Goal: Task Accomplishment & Management: Use online tool/utility

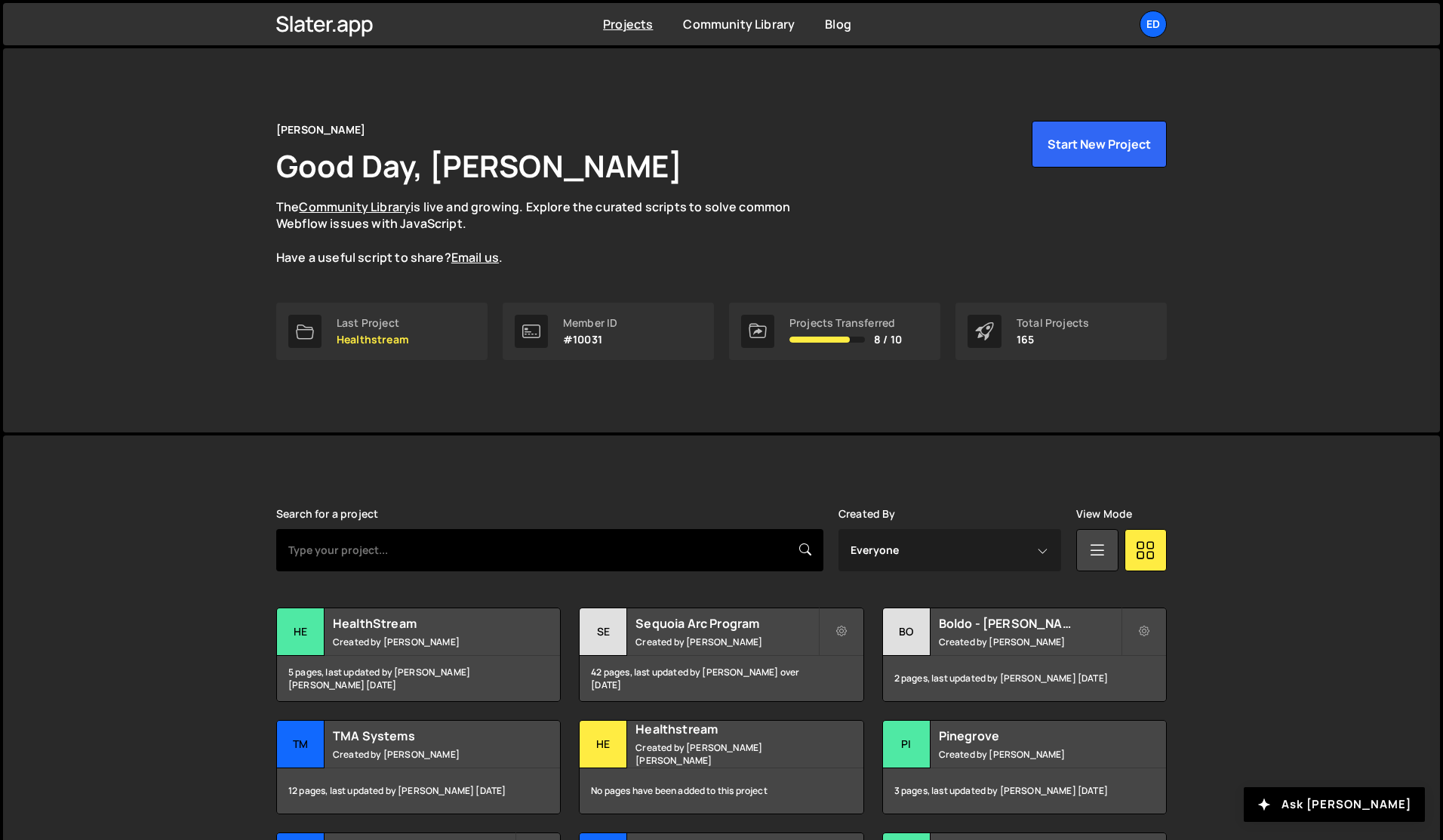
click at [444, 543] on input "text" at bounding box center [550, 549] width 547 height 42
paste input "playPause"
type input "slater"
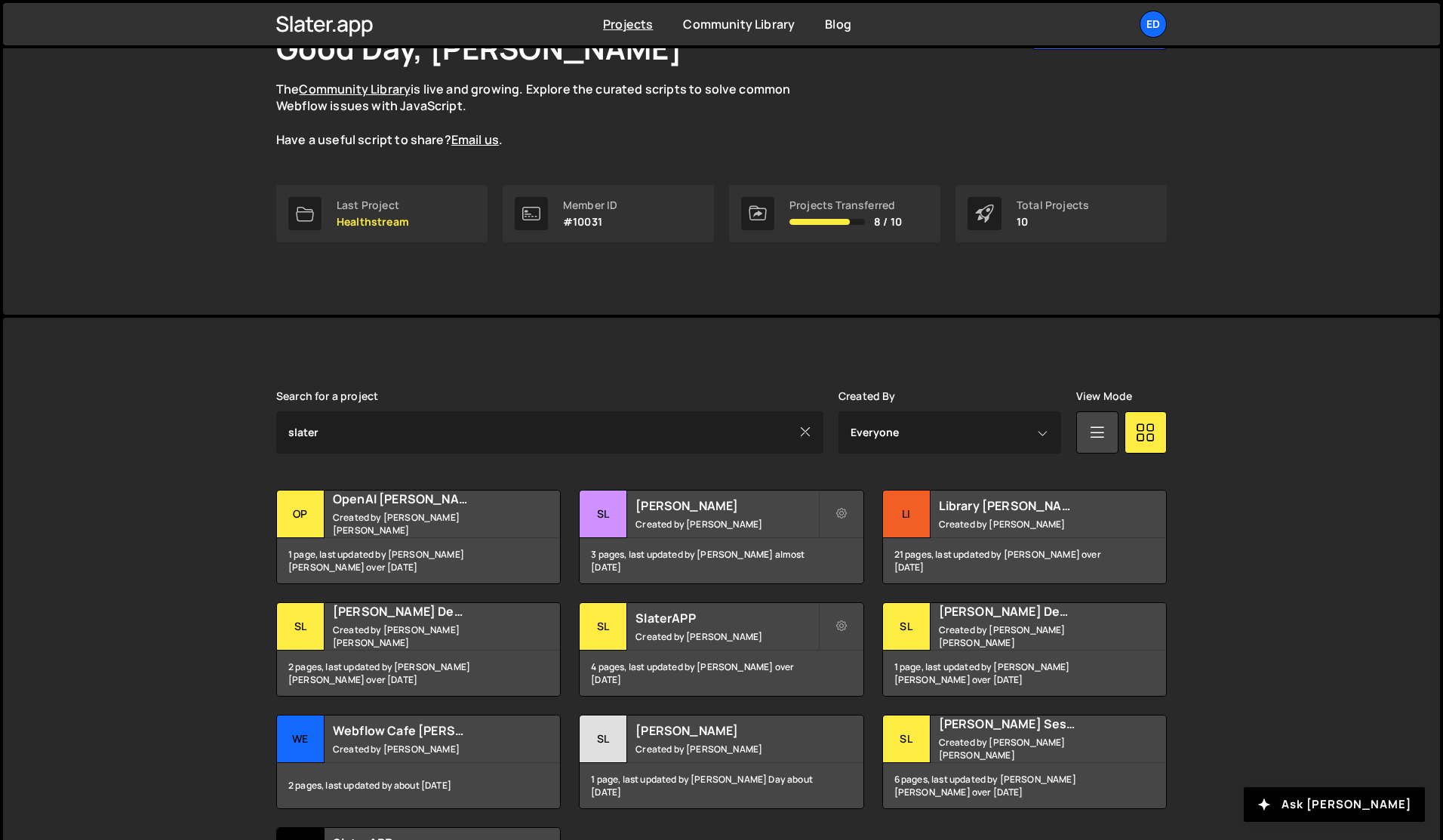
scroll to position [128, 0]
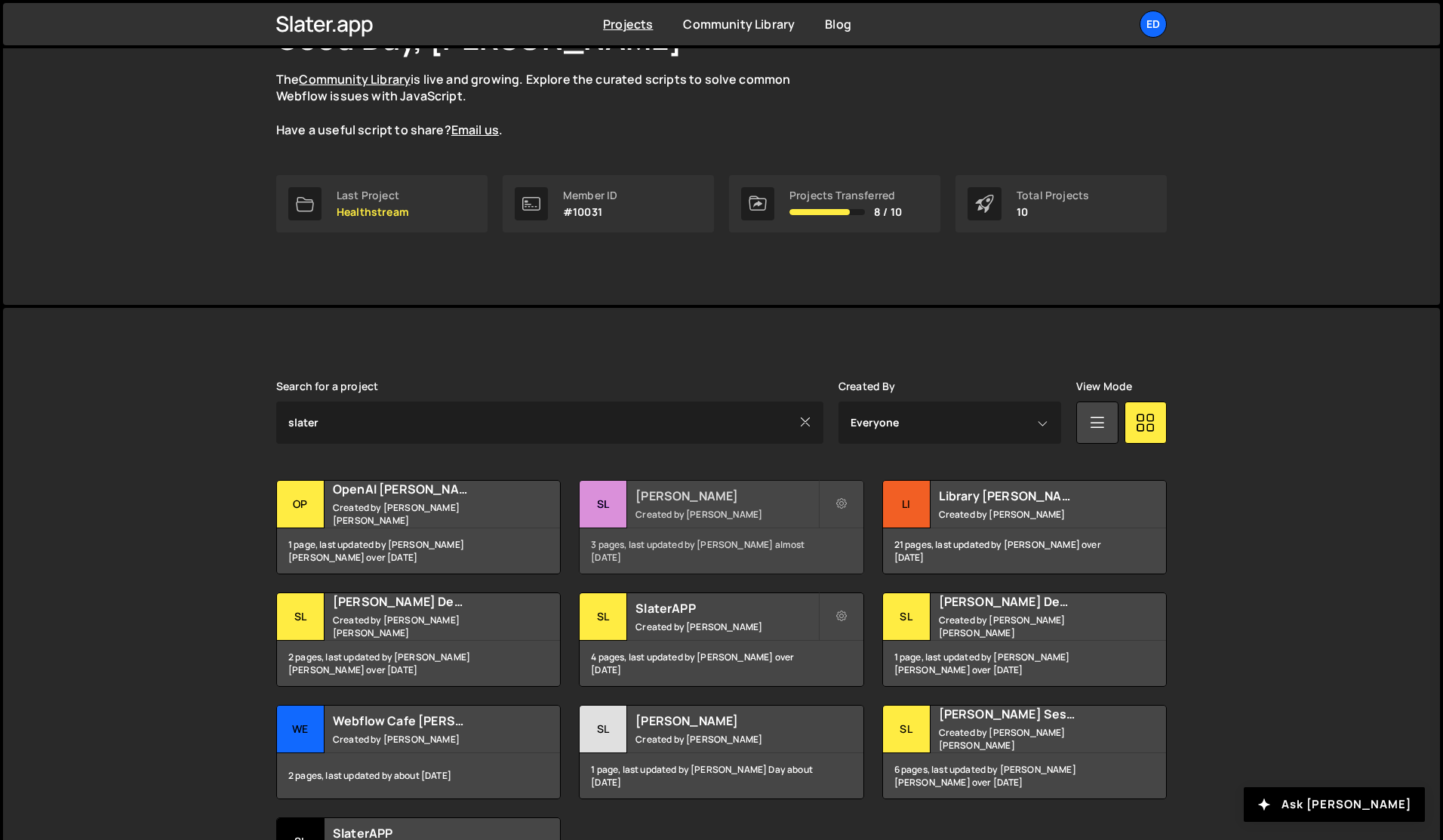
click at [692, 509] on small "Created by Jared Malan" at bounding box center [726, 514] width 182 height 13
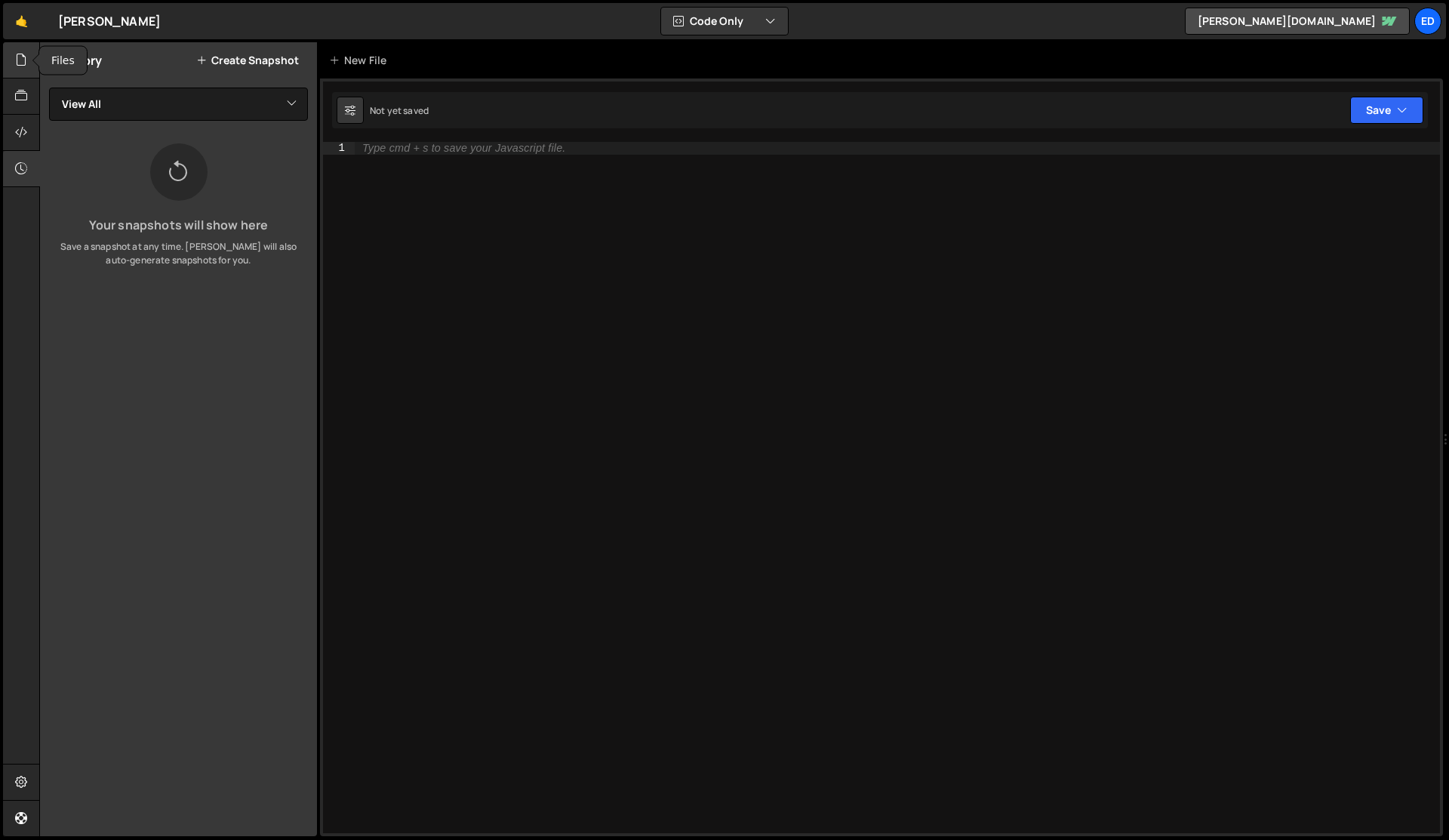
click at [21, 67] on icon at bounding box center [22, 60] width 12 height 17
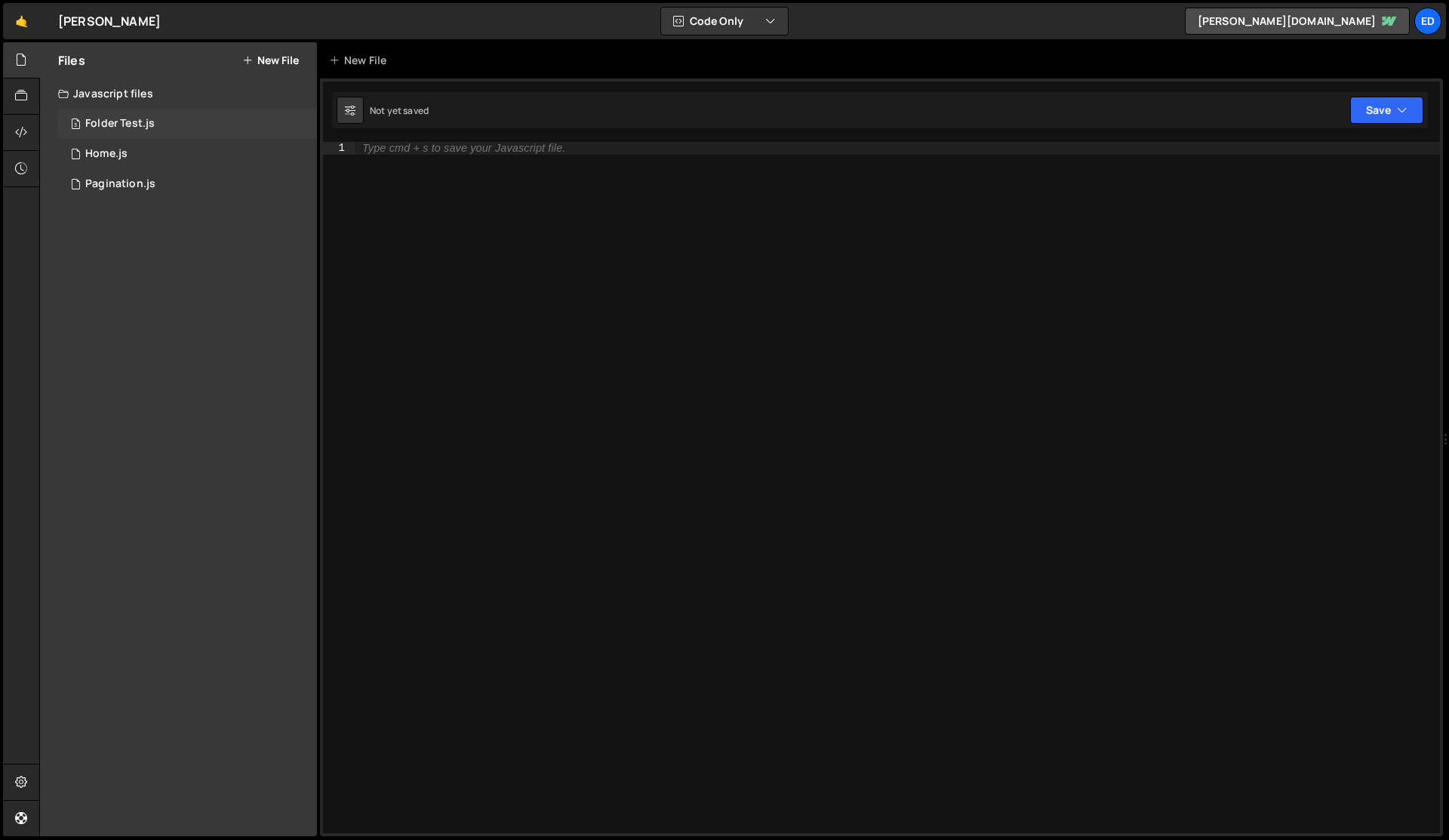
click at [138, 125] on div "Folder Test.js" at bounding box center [120, 124] width 69 height 14
click at [137, 141] on div "1 Home.js 0" at bounding box center [188, 154] width 259 height 30
click at [145, 181] on div "Pagination.js" at bounding box center [120, 184] width 70 height 14
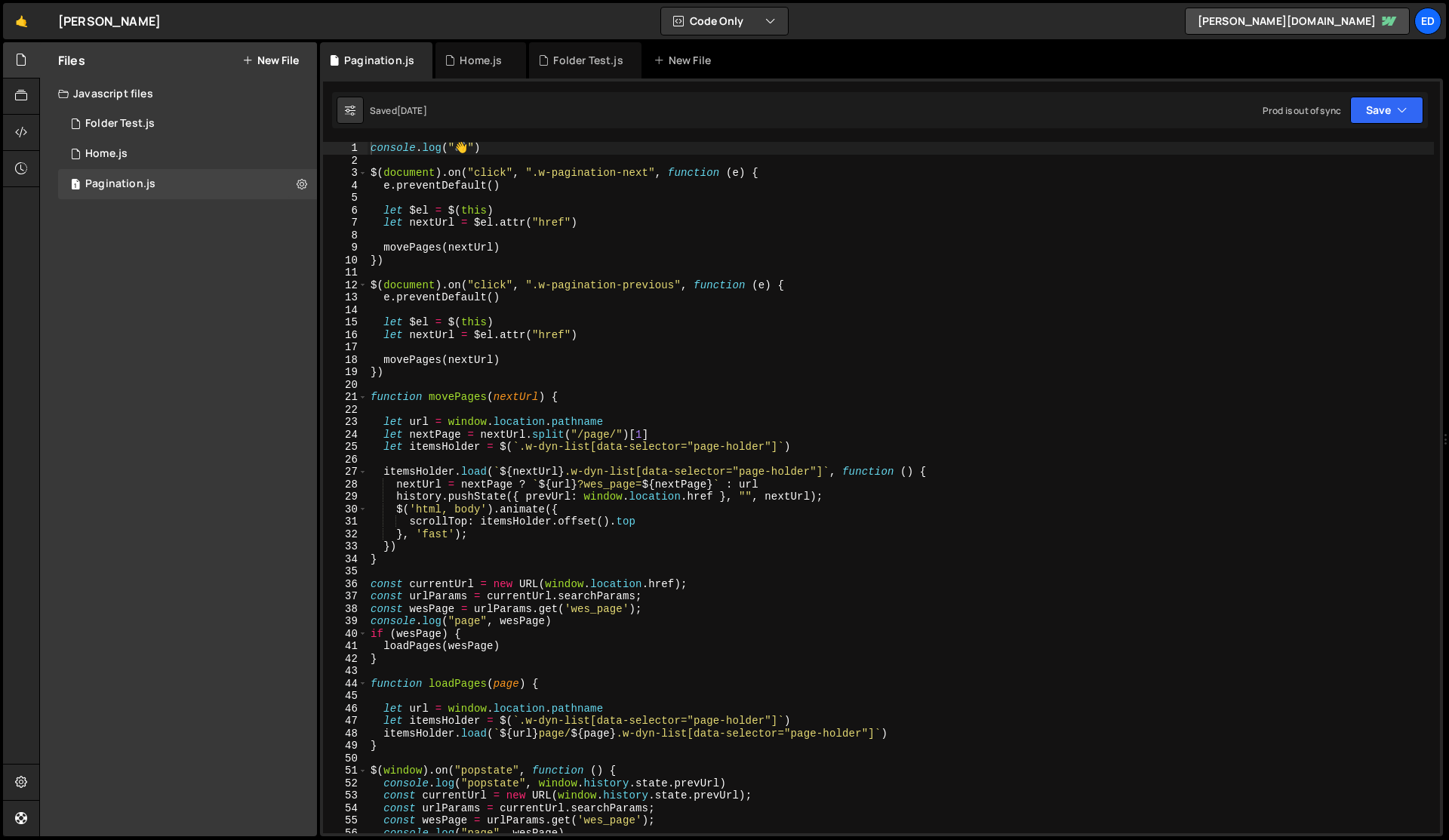
click at [576, 332] on div "console . log ( " 👋 " ) $ ( document ) . on ( "click" , ".w-pagination-next" , …" at bounding box center [900, 500] width 1066 height 716
type textarea "let nextUrl = $el.attr("href")"
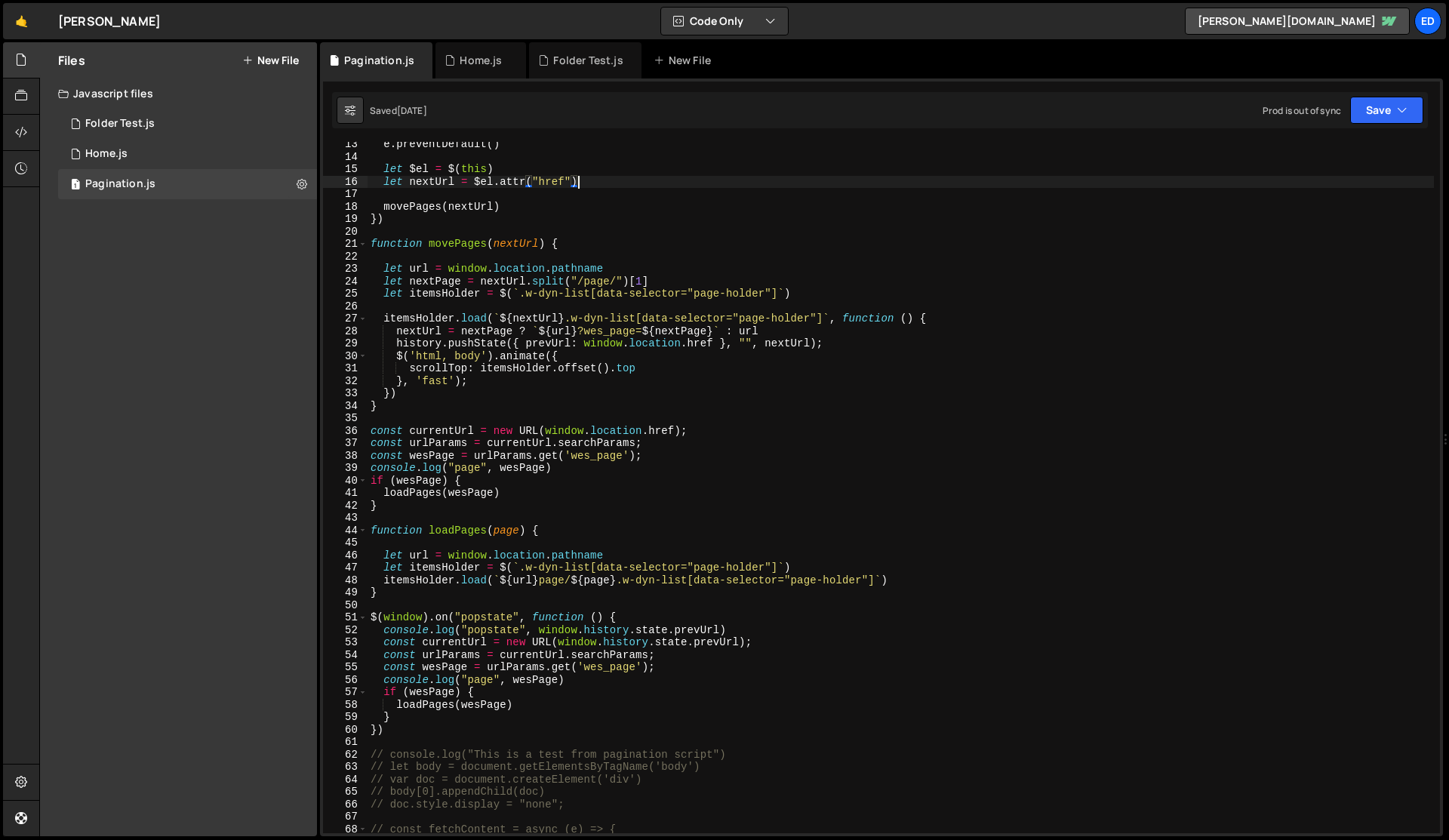
scroll to position [153, 0]
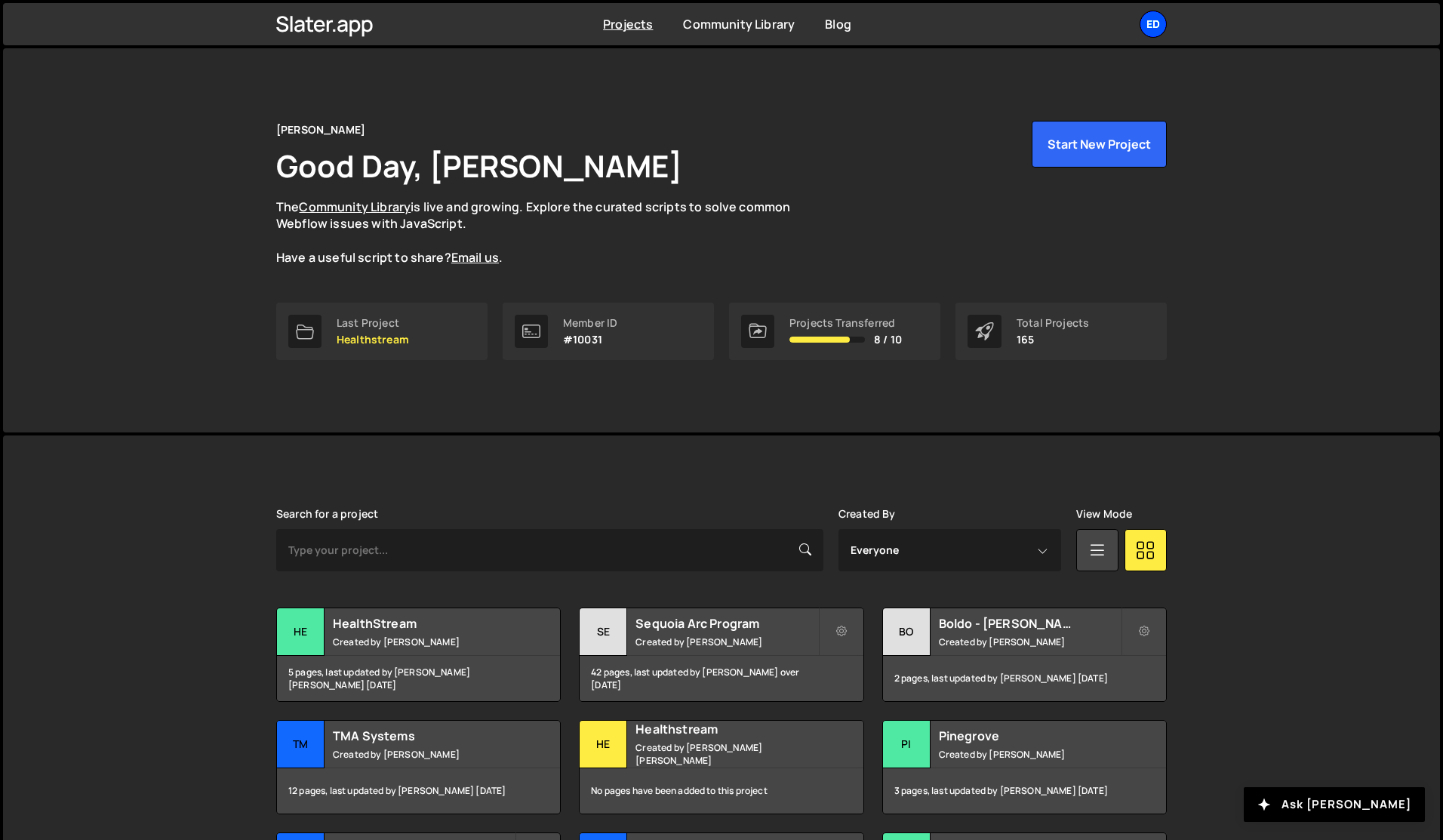
click at [1157, 25] on div "Ed" at bounding box center [1153, 24] width 27 height 27
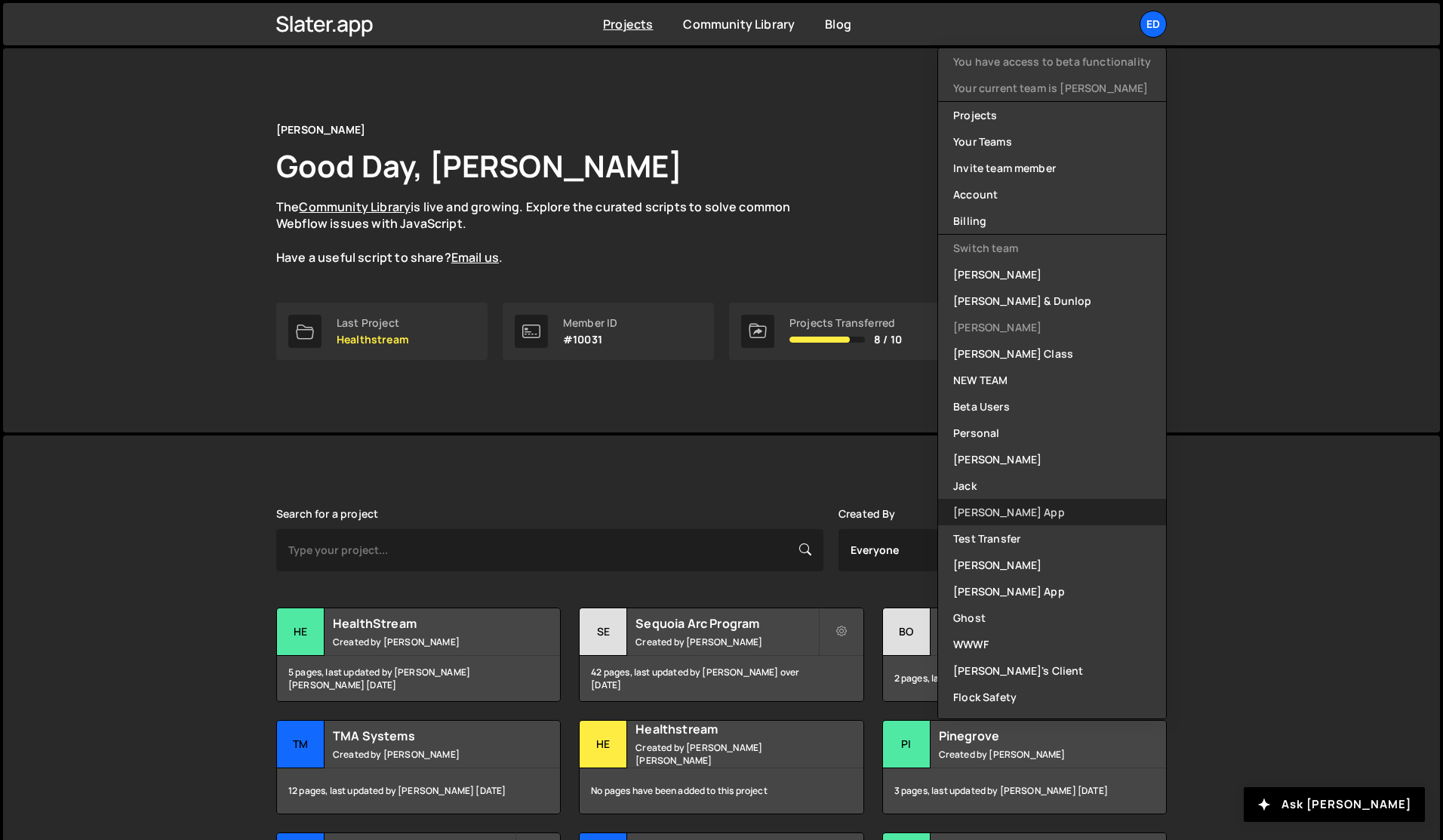
click at [987, 509] on link "[PERSON_NAME] App" at bounding box center [1052, 512] width 228 height 26
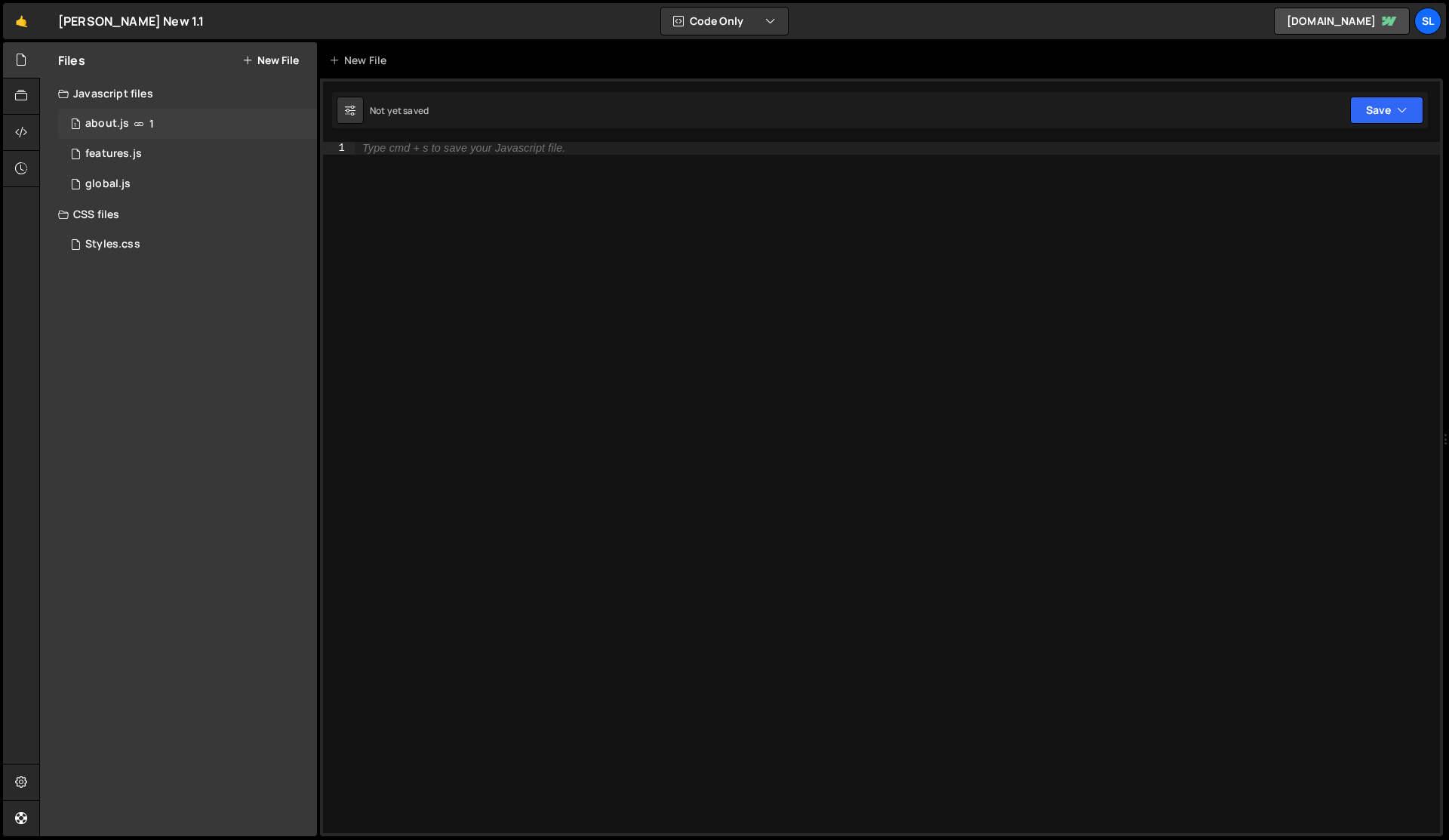
click at [118, 121] on div "about.js" at bounding box center [107, 124] width 44 height 14
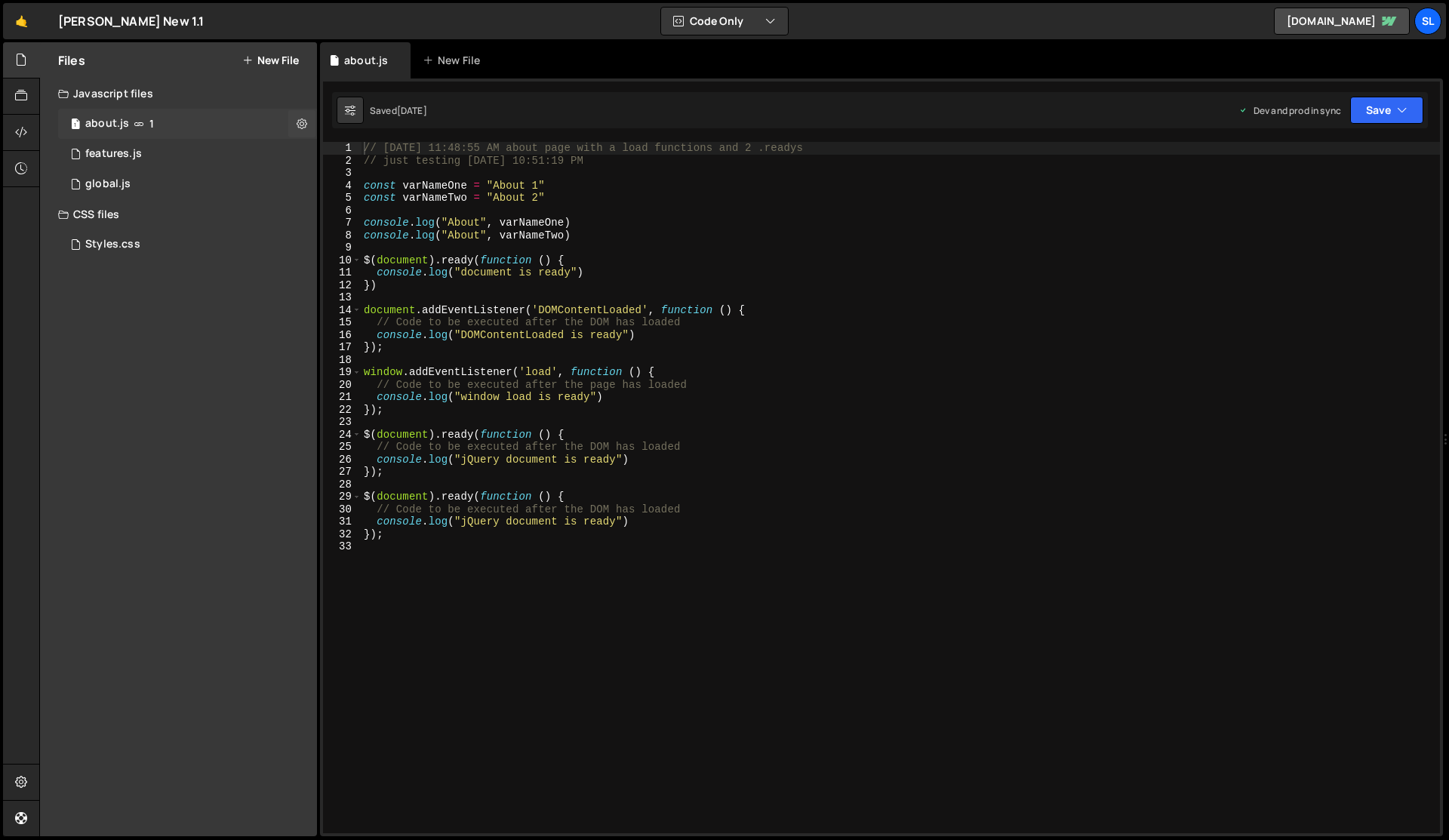
scroll to position [2161, 0]
click at [100, 160] on div "features.js" at bounding box center [114, 154] width 57 height 14
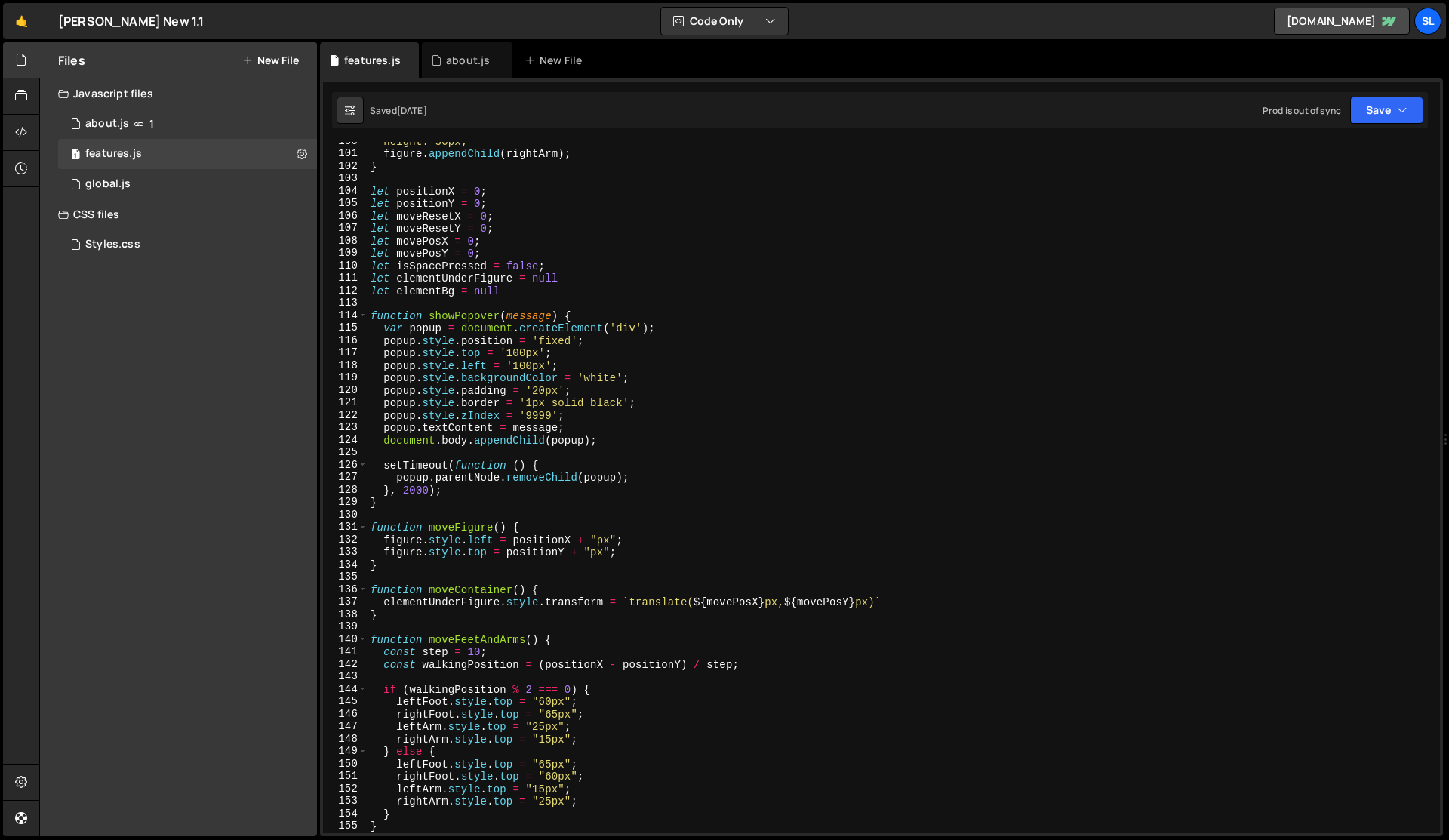
scroll to position [1345, 0]
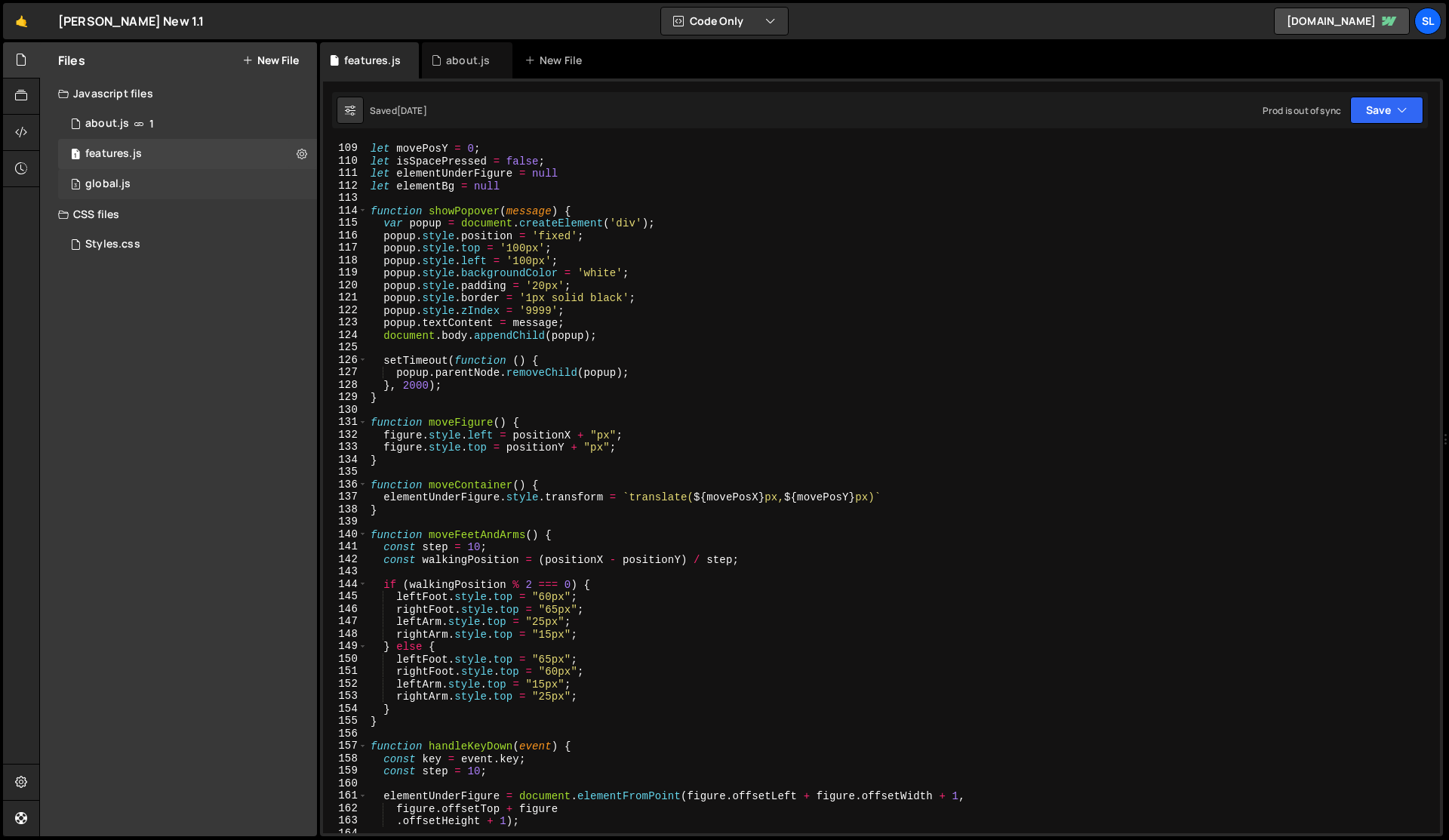
click at [99, 182] on div "global.js" at bounding box center [108, 184] width 45 height 14
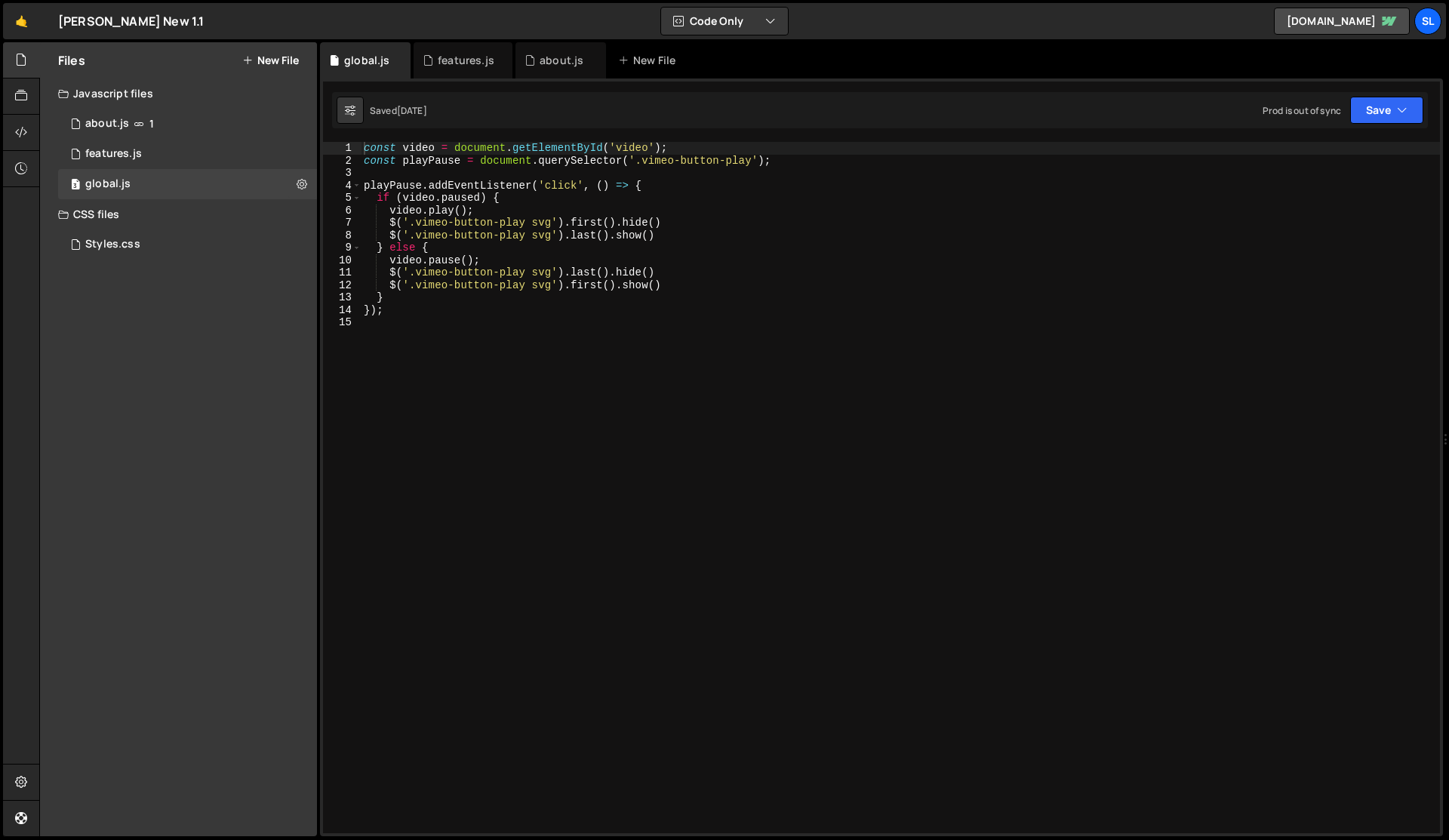
scroll to position [2712, 0]
type textarea "playPause.addEventListener('click', () => {"
click at [396, 187] on div "const video = document . getElementById ( 'video' ) ; const playPause = documen…" at bounding box center [900, 500] width 1079 height 716
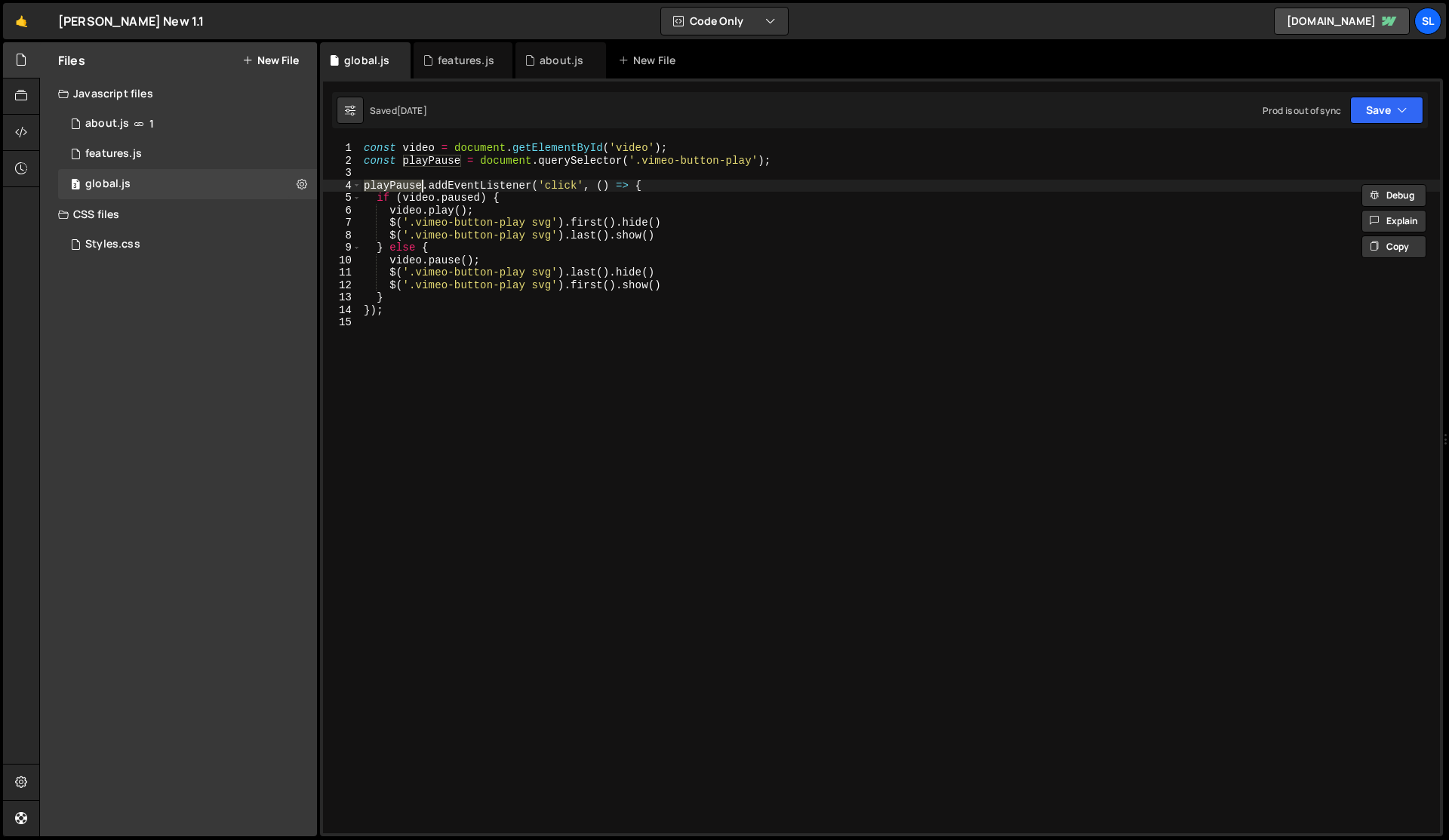
click at [397, 172] on div "const video = document . getElementById ( 'video' ) ; const playPause = documen…" at bounding box center [900, 500] width 1079 height 716
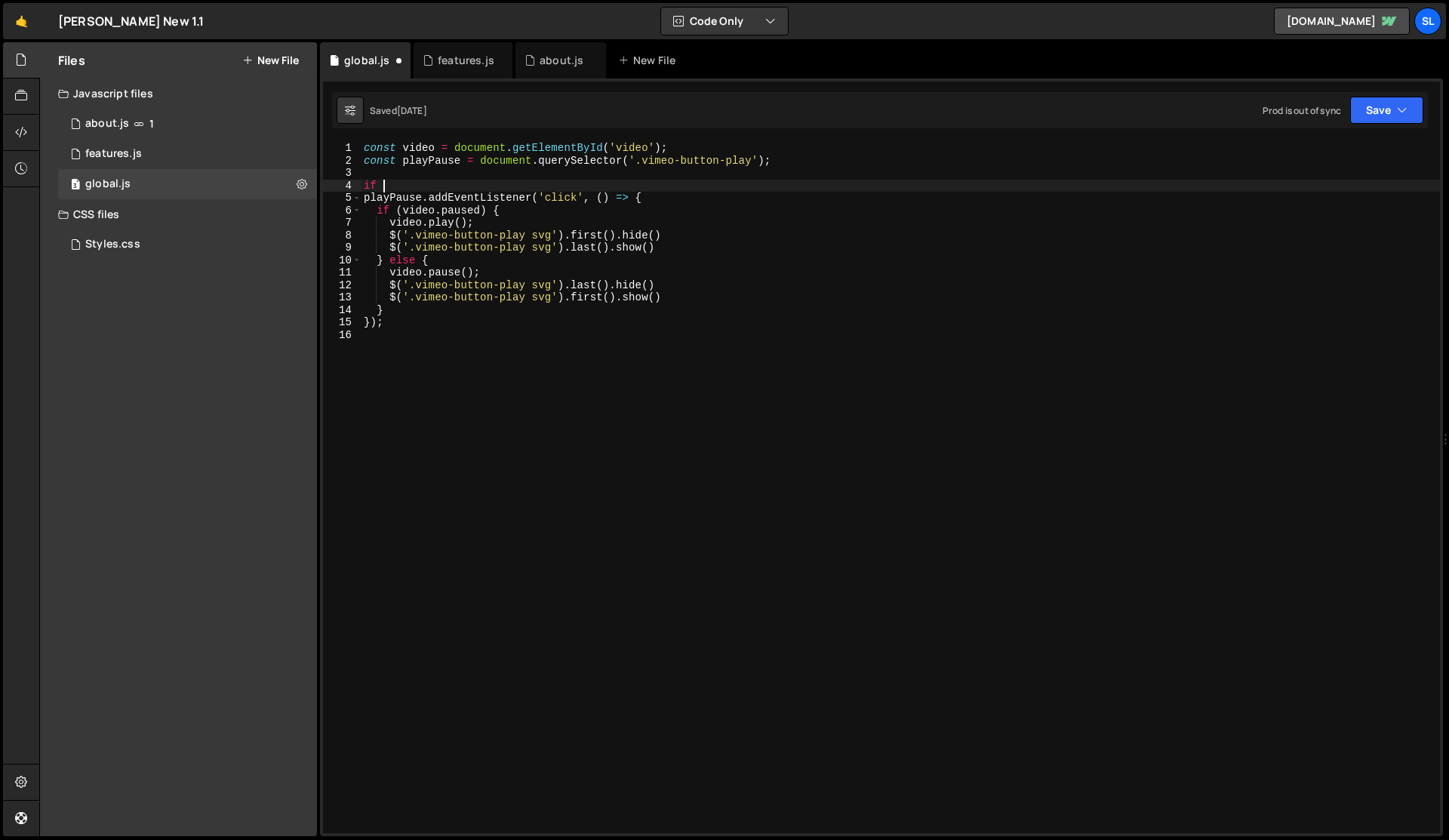
scroll to position [0, 0]
paste textarea "playPause)"
type textarea "if (playPause) {"
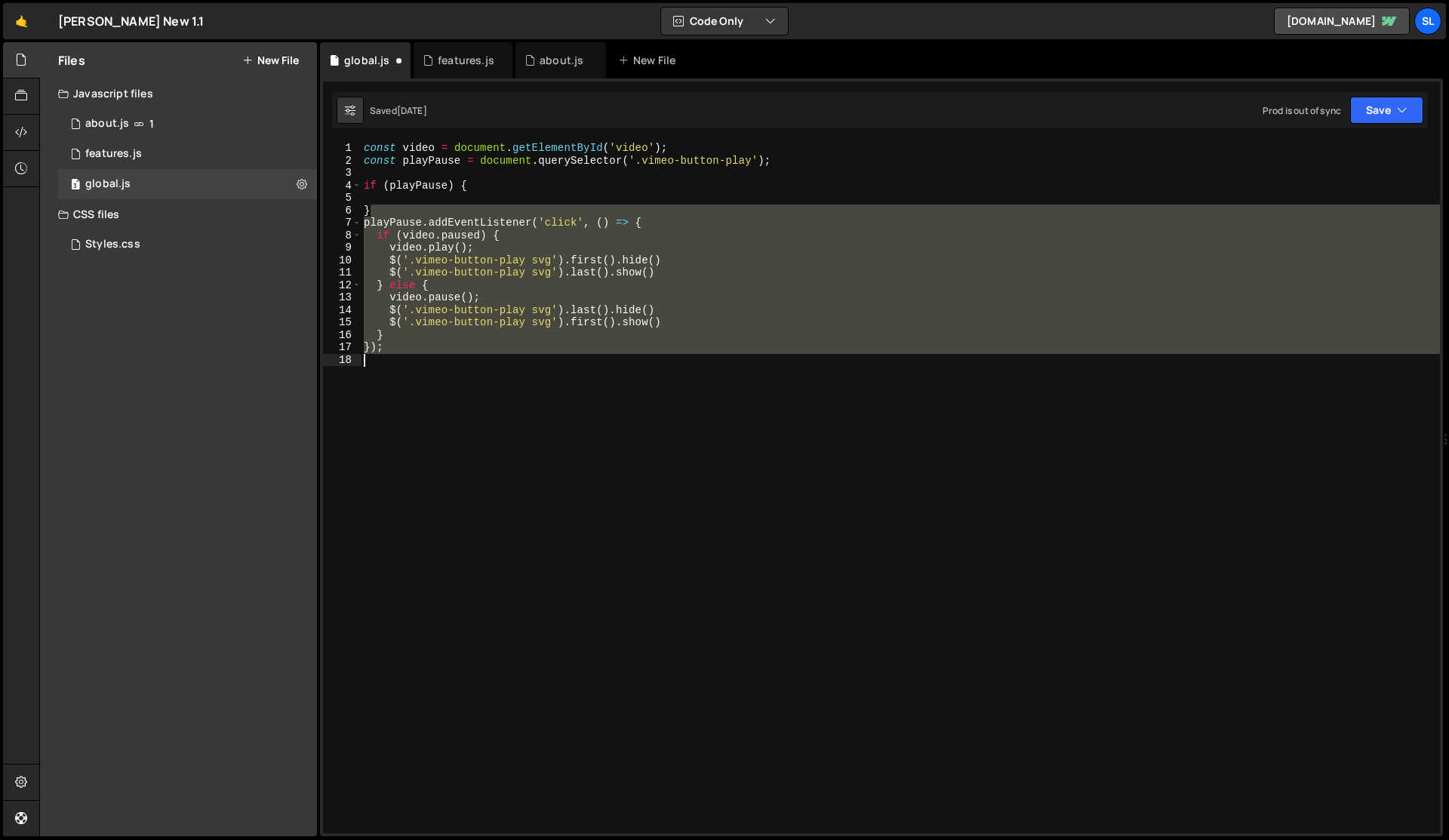
drag, startPoint x: 379, startPoint y: 208, endPoint x: 393, endPoint y: 385, distance: 177.6
click at [393, 385] on div "const video = document . getElementById ( 'video' ) ; const playPause = documen…" at bounding box center [900, 500] width 1079 height 716
type textarea "}"
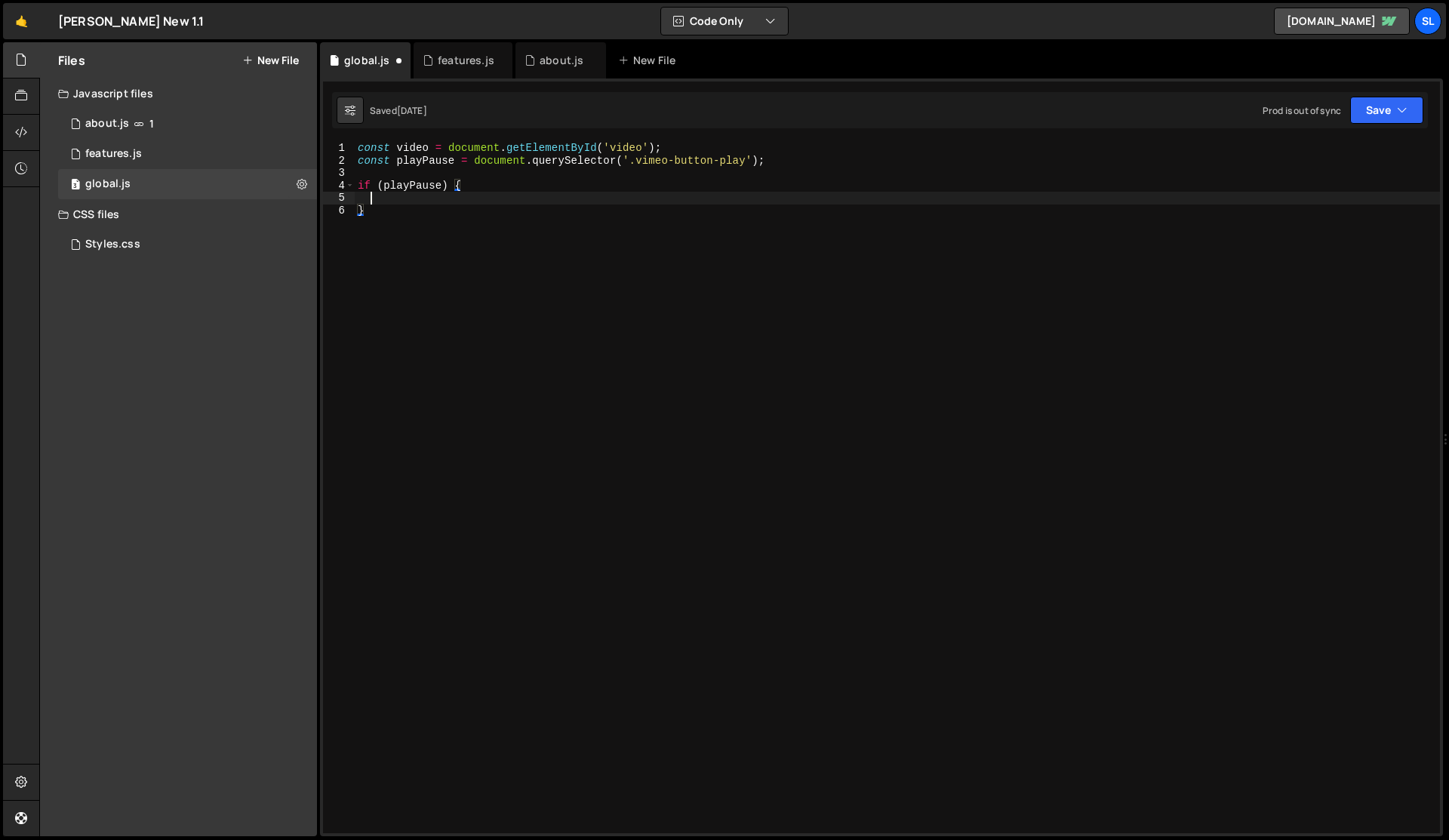
click at [375, 193] on div "const video = document . getElementById ( 'video' ) ; const playPause = documen…" at bounding box center [897, 500] width 1085 height 716
paste textarea
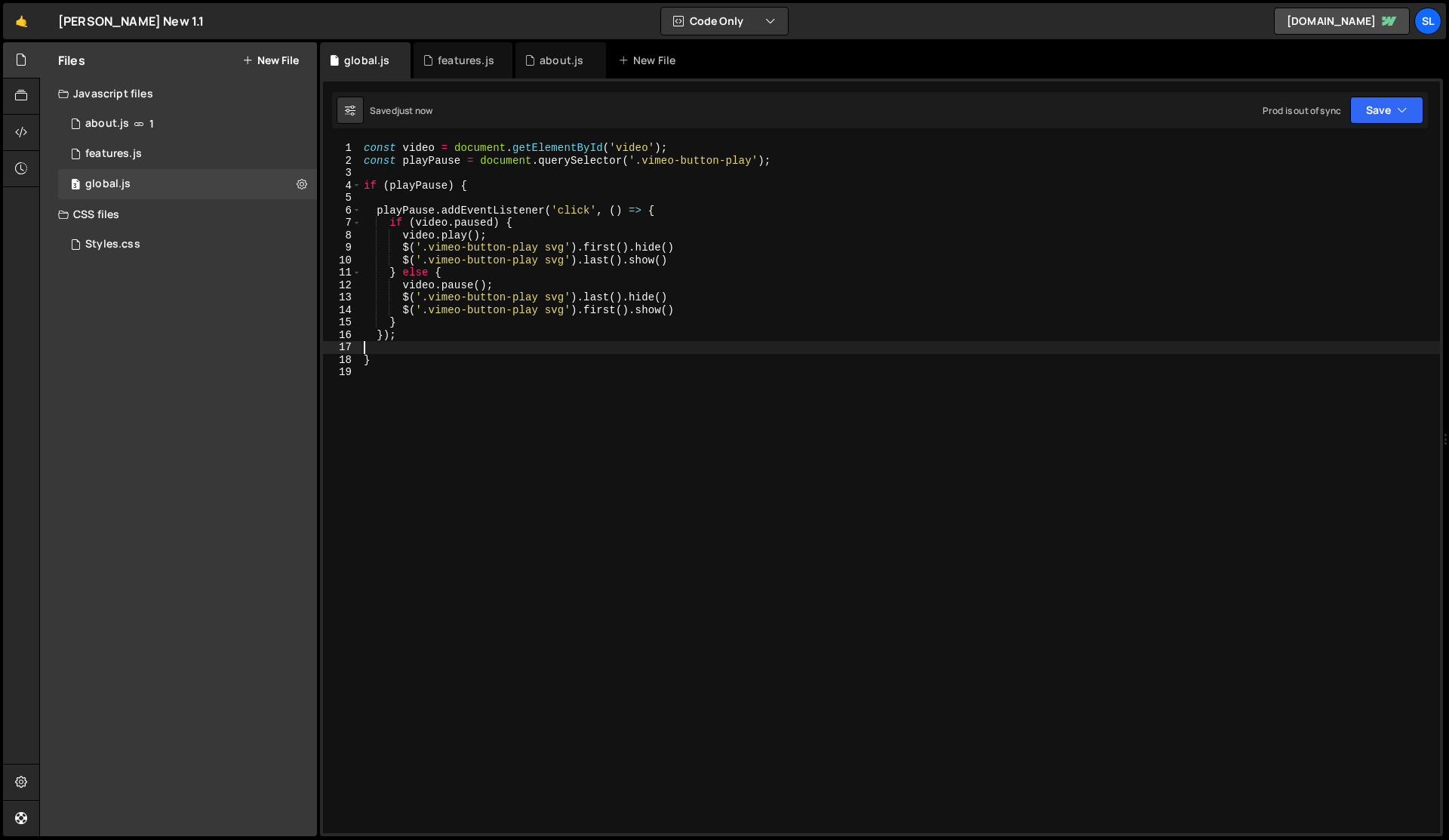
type textarea "});"
click at [417, 198] on div "const video = document . getElementById ( 'video' ) ; const playPause = documen…" at bounding box center [900, 500] width 1079 height 716
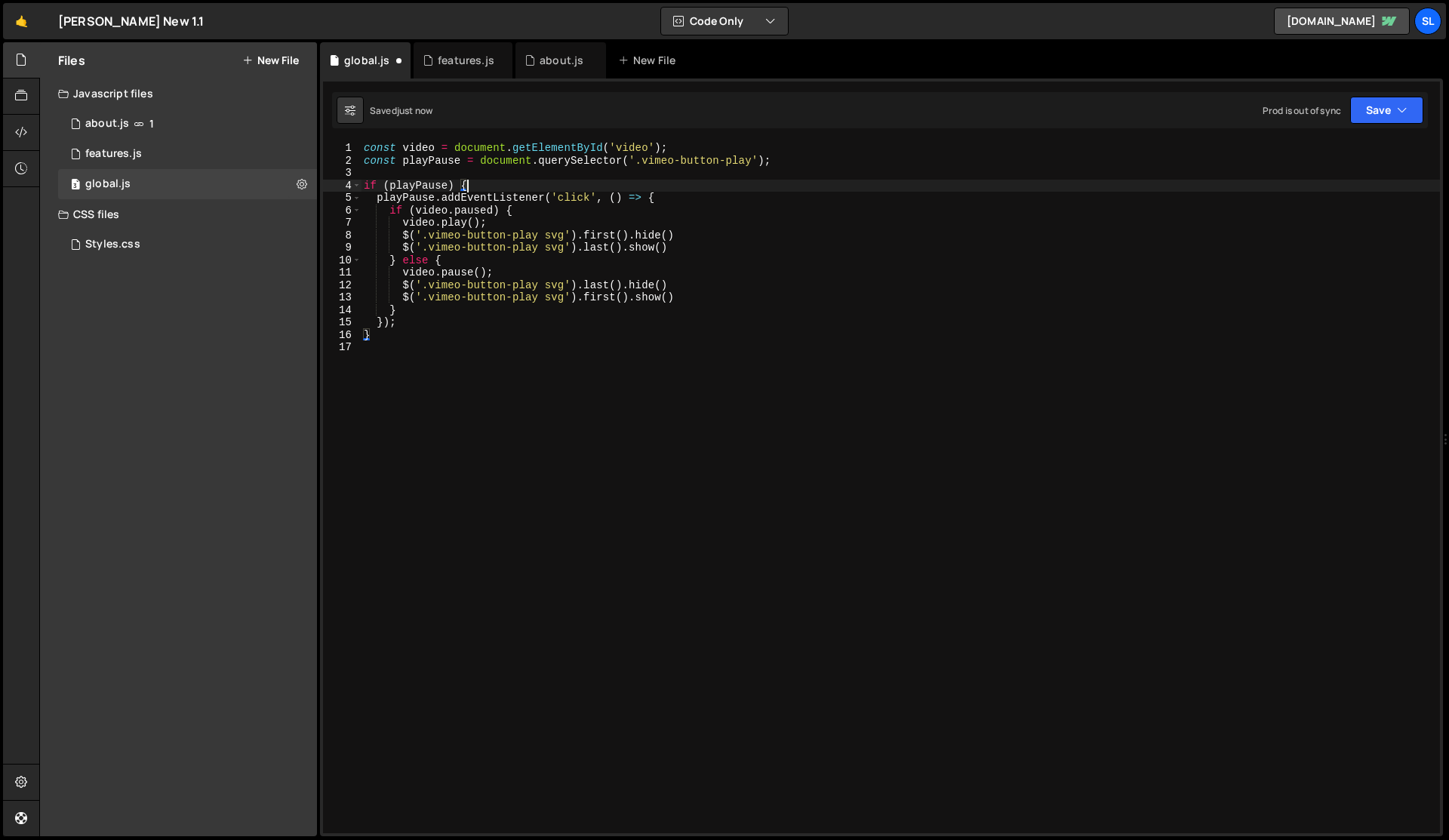
click at [505, 271] on div "const video = document . getElementById ( 'video' ) ; const playPause = documen…" at bounding box center [900, 500] width 1079 height 716
type textarea "video.pause();"
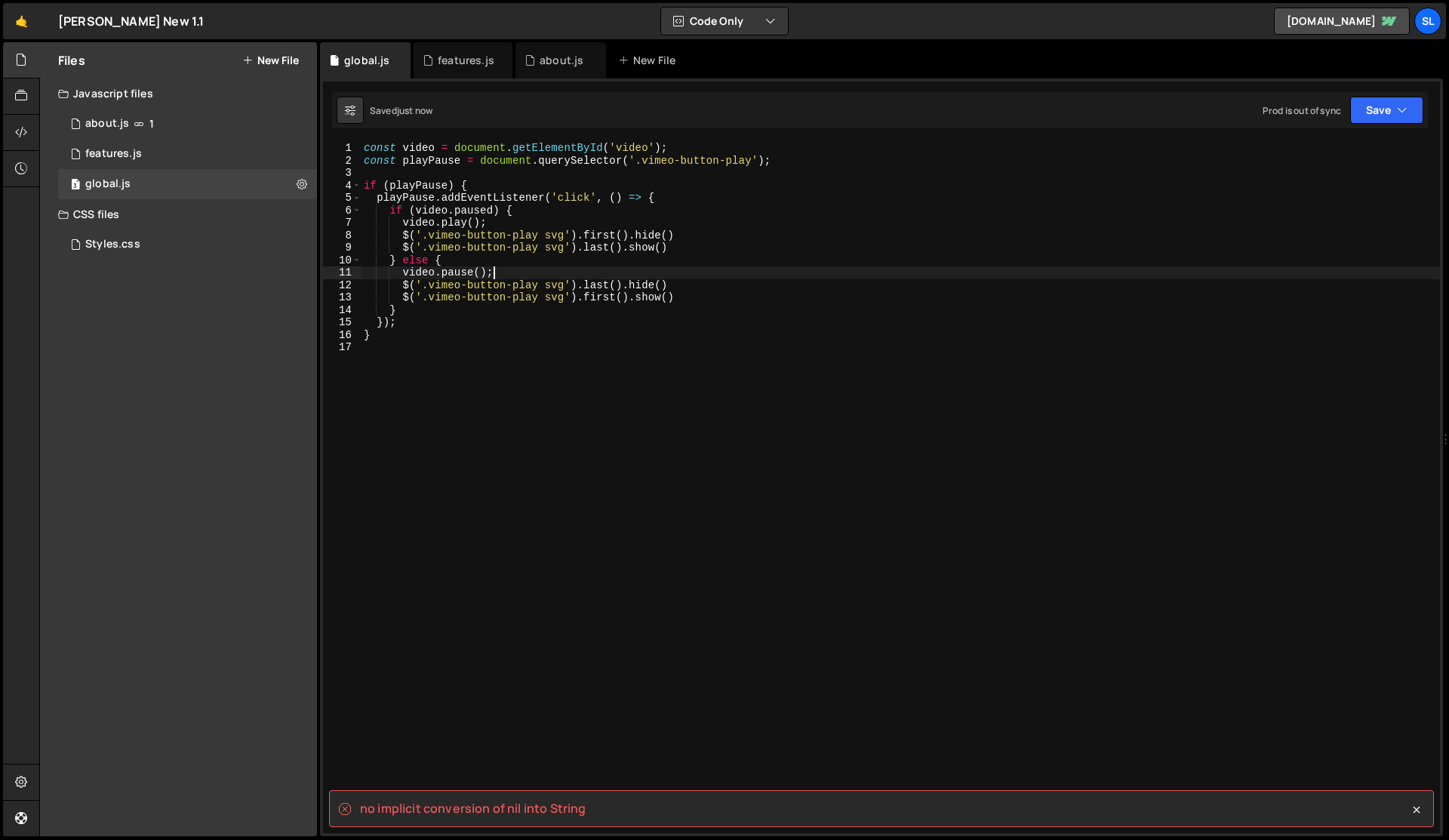
click at [969, 412] on div "const video = document . getElementById ( 'video' ) ; const playPause = documen…" at bounding box center [900, 500] width 1079 height 716
click at [822, 473] on div "const video = document . getElementById ( 'video' ) ; const playPause = documen…" at bounding box center [900, 500] width 1079 height 716
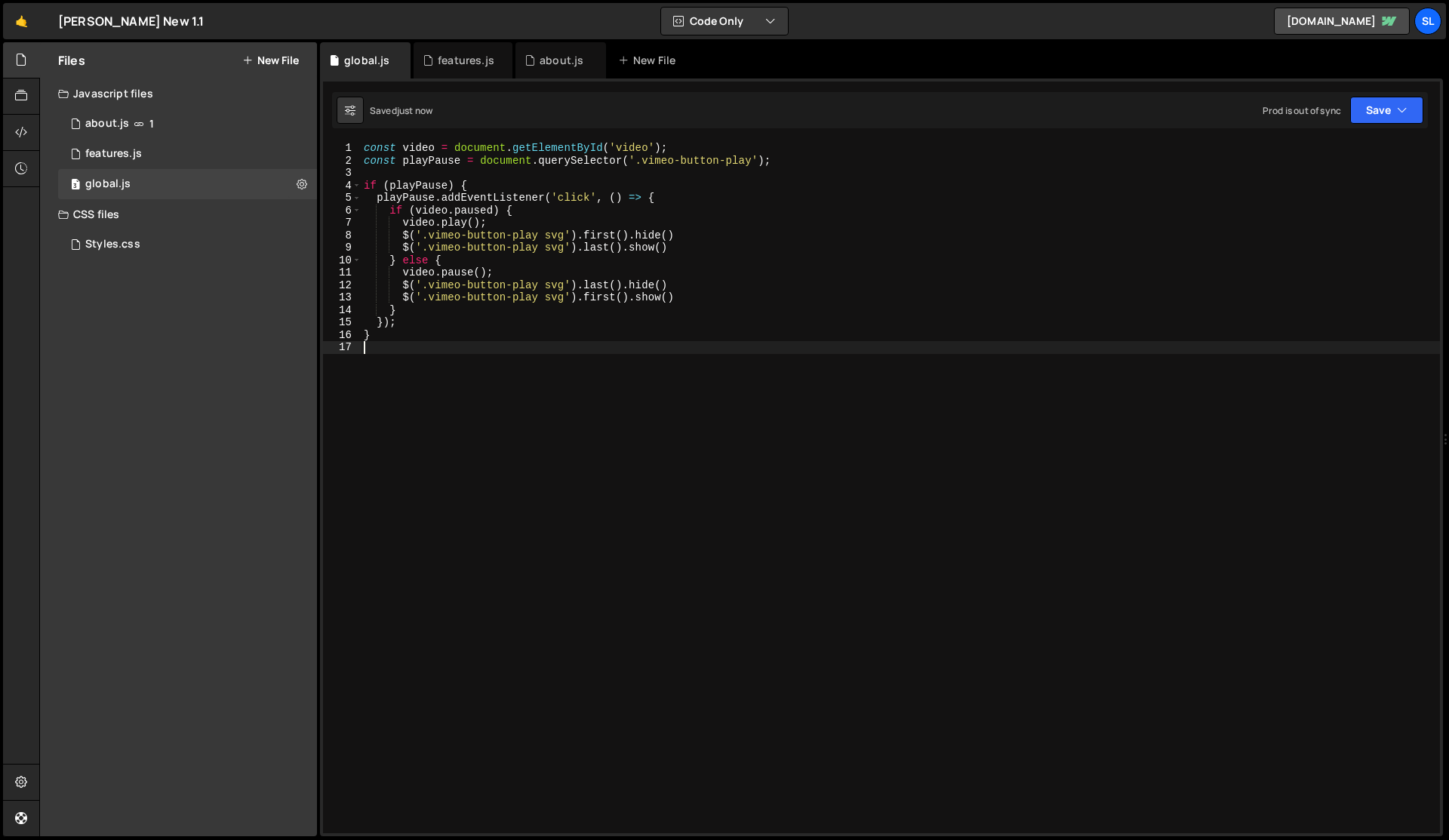
click at [650, 393] on div "const video = document . getElementById ( 'video' ) ; const playPause = documen…" at bounding box center [900, 500] width 1079 height 716
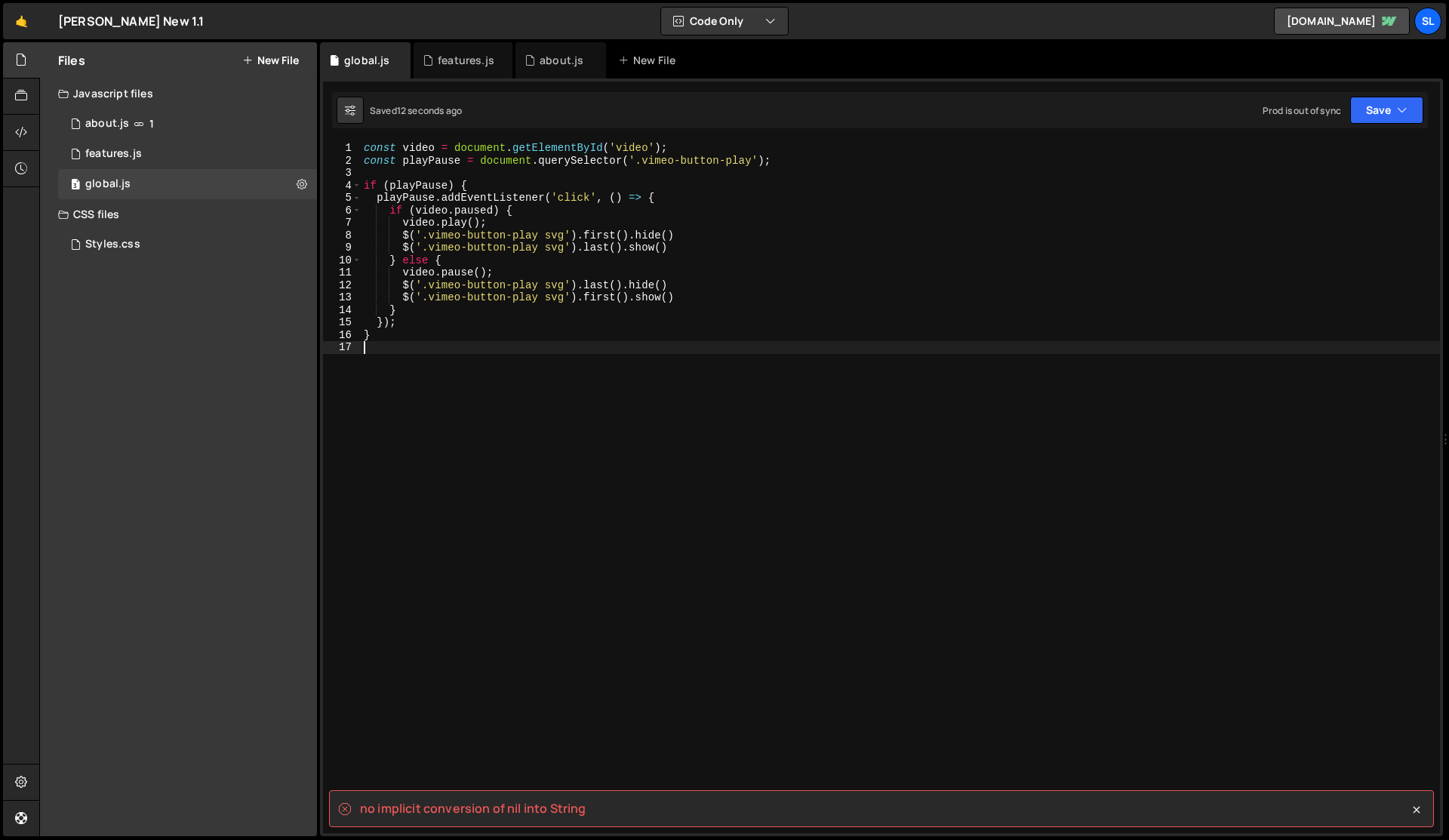
click at [551, 508] on div "const video = document . getElementById ( 'video' ) ; const playPause = documen…" at bounding box center [900, 500] width 1079 height 716
type textarea "}"
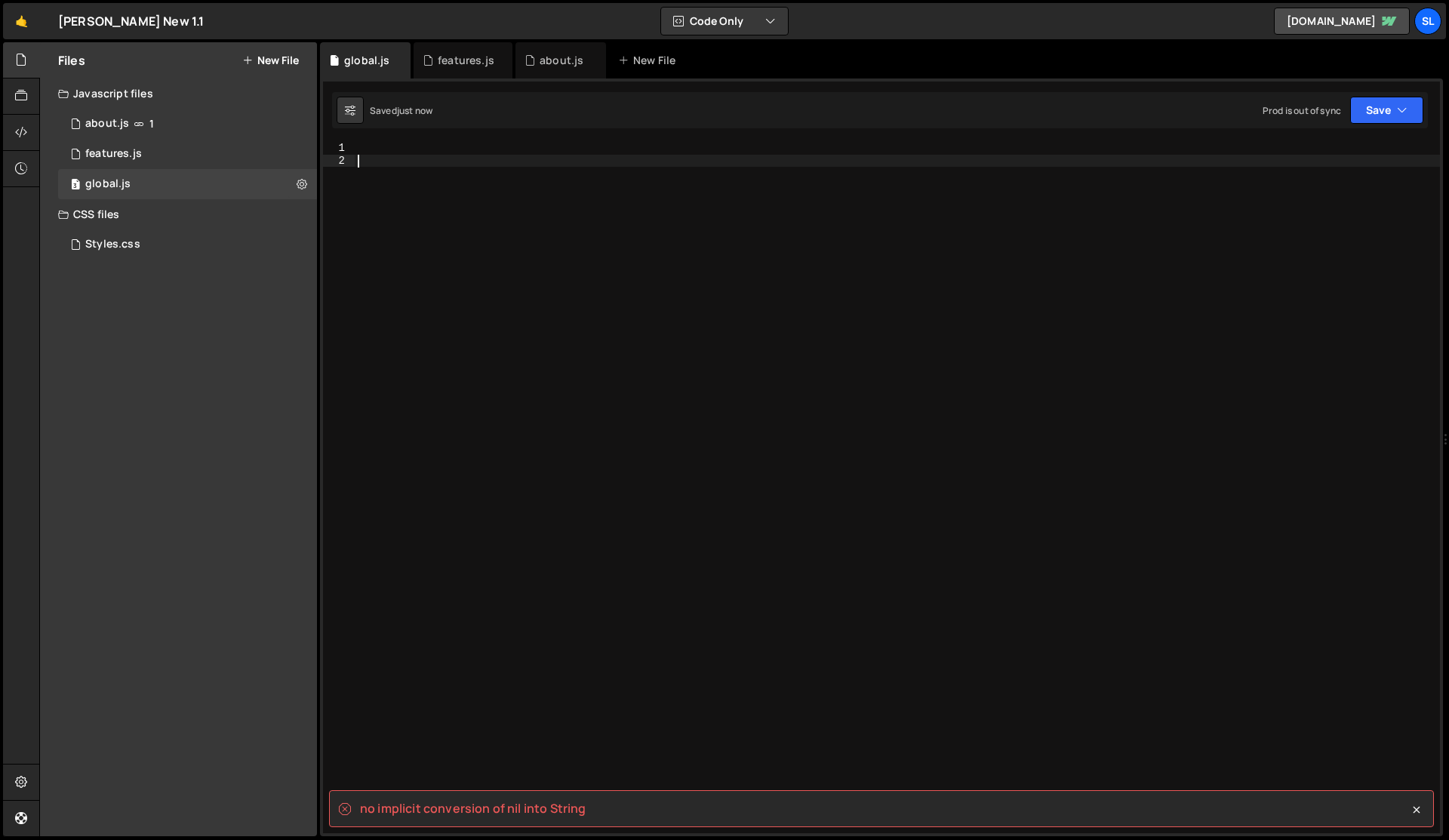
click at [551, 508] on div at bounding box center [897, 500] width 1085 height 716
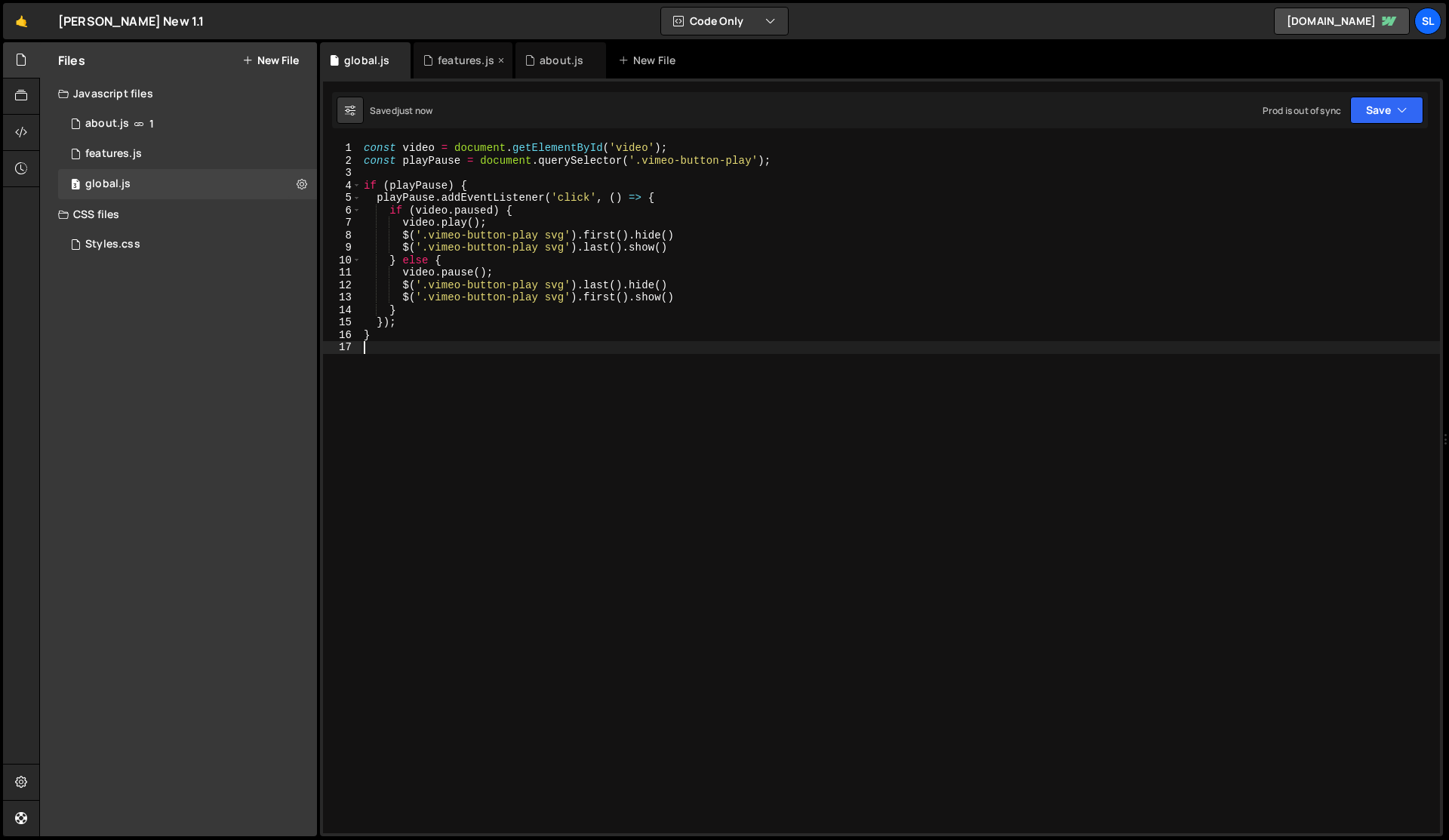
click at [460, 62] on div "features.js" at bounding box center [466, 61] width 57 height 15
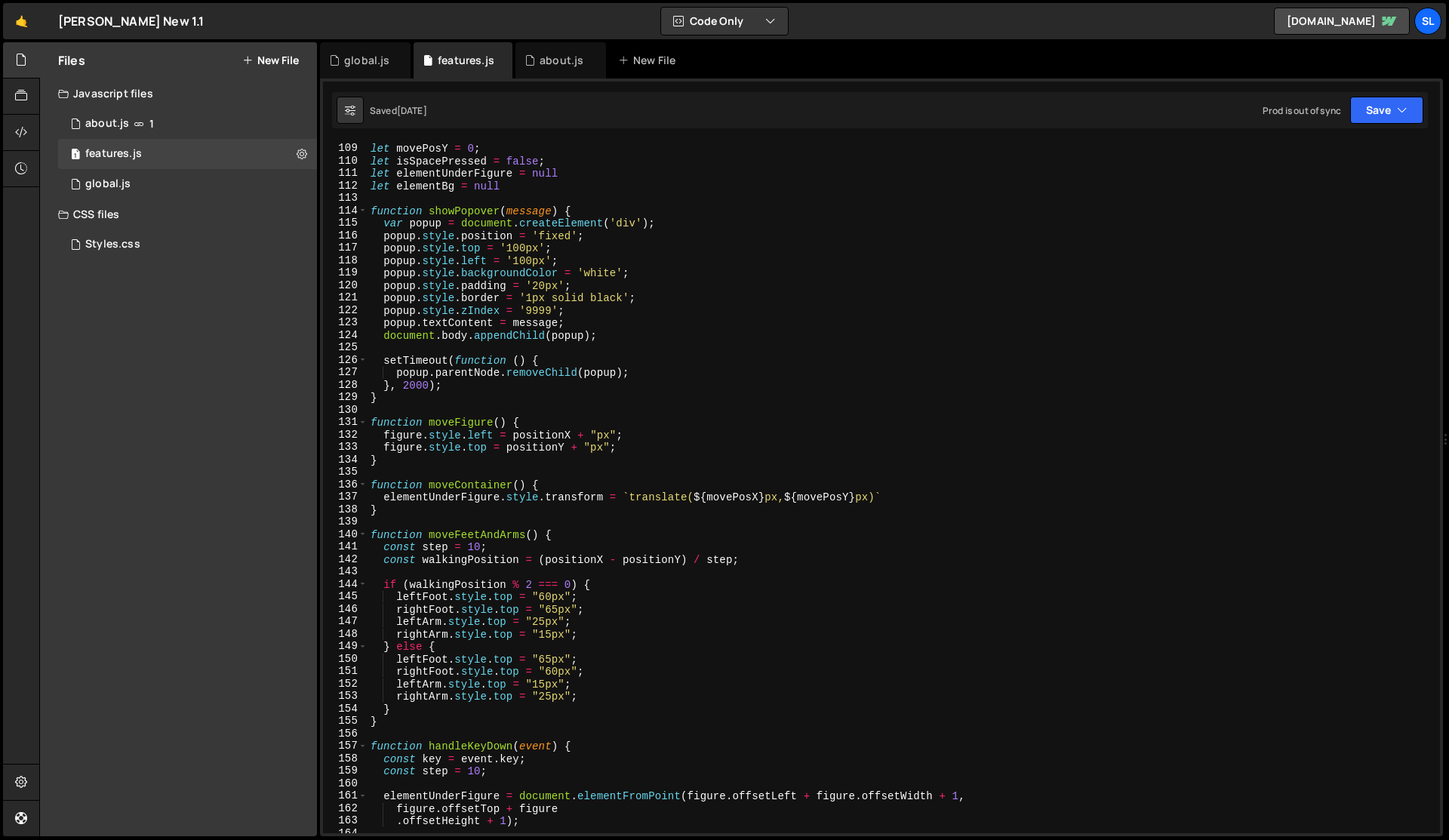
scroll to position [488, 0]
click at [571, 379] on div "let movePosX = 0 ; let movePosY = 0 ; let isSpacePressed = false ; let elementU…" at bounding box center [900, 488] width 1066 height 716
type textarea "setInterval(handleSpaceAndArrowKeys, 1000 / 60);"
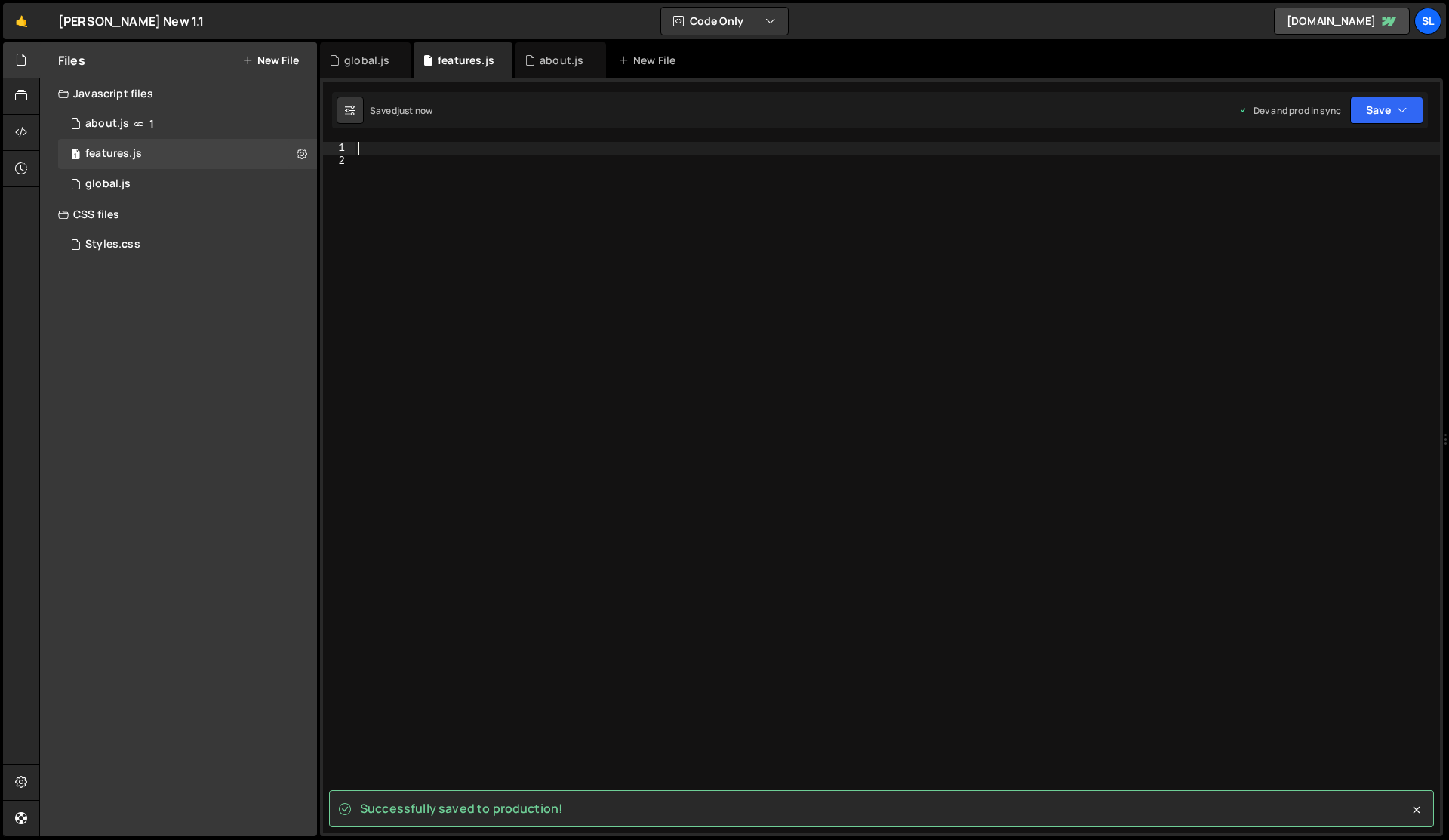
click at [571, 379] on div at bounding box center [897, 500] width 1085 height 716
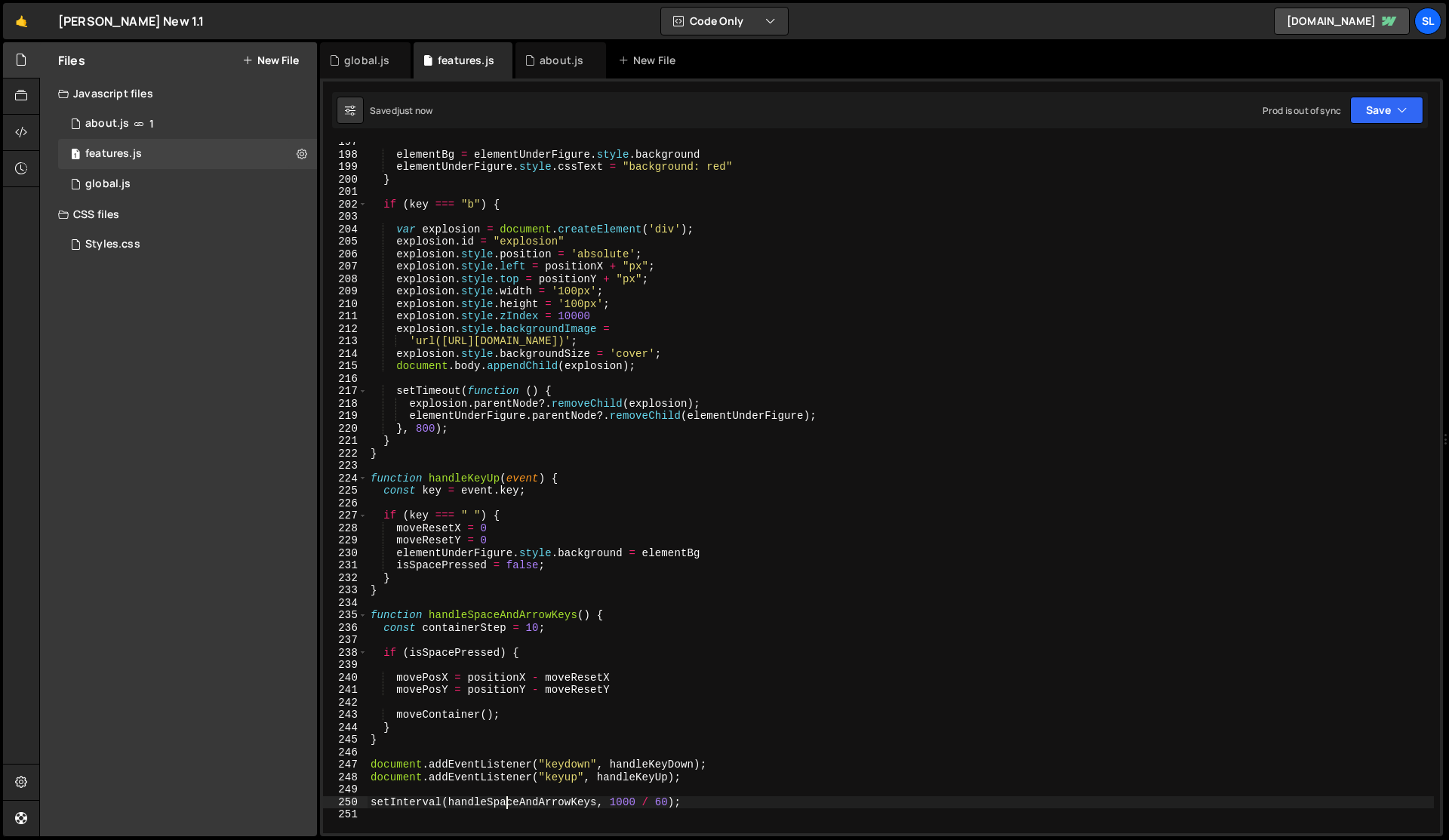
click at [510, 804] on div "elementBg = elementUnderFigure . style . background elementUnderFigure . style …" at bounding box center [900, 494] width 1066 height 716
type textarea "setInterval(handleSpaceAndArrowKeys, 1000 / 60);"
click at [510, 804] on div "elementBg = elementUnderFigure . style . background elementUnderFigure . style …" at bounding box center [900, 494] width 1066 height 716
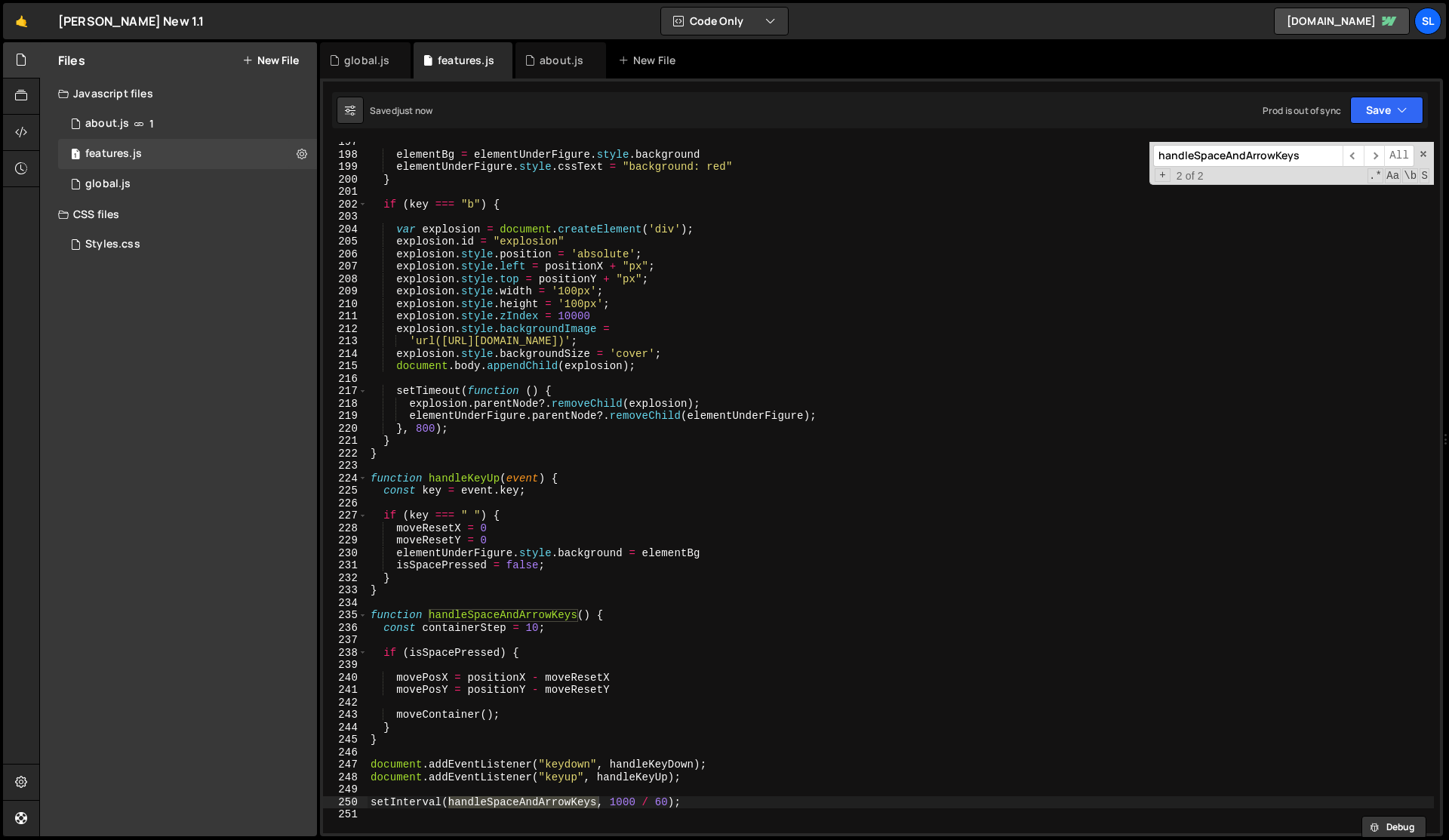
click at [639, 667] on div "elementBg = elementUnderFigure . style . background elementUnderFigure . style …" at bounding box center [900, 494] width 1066 height 716
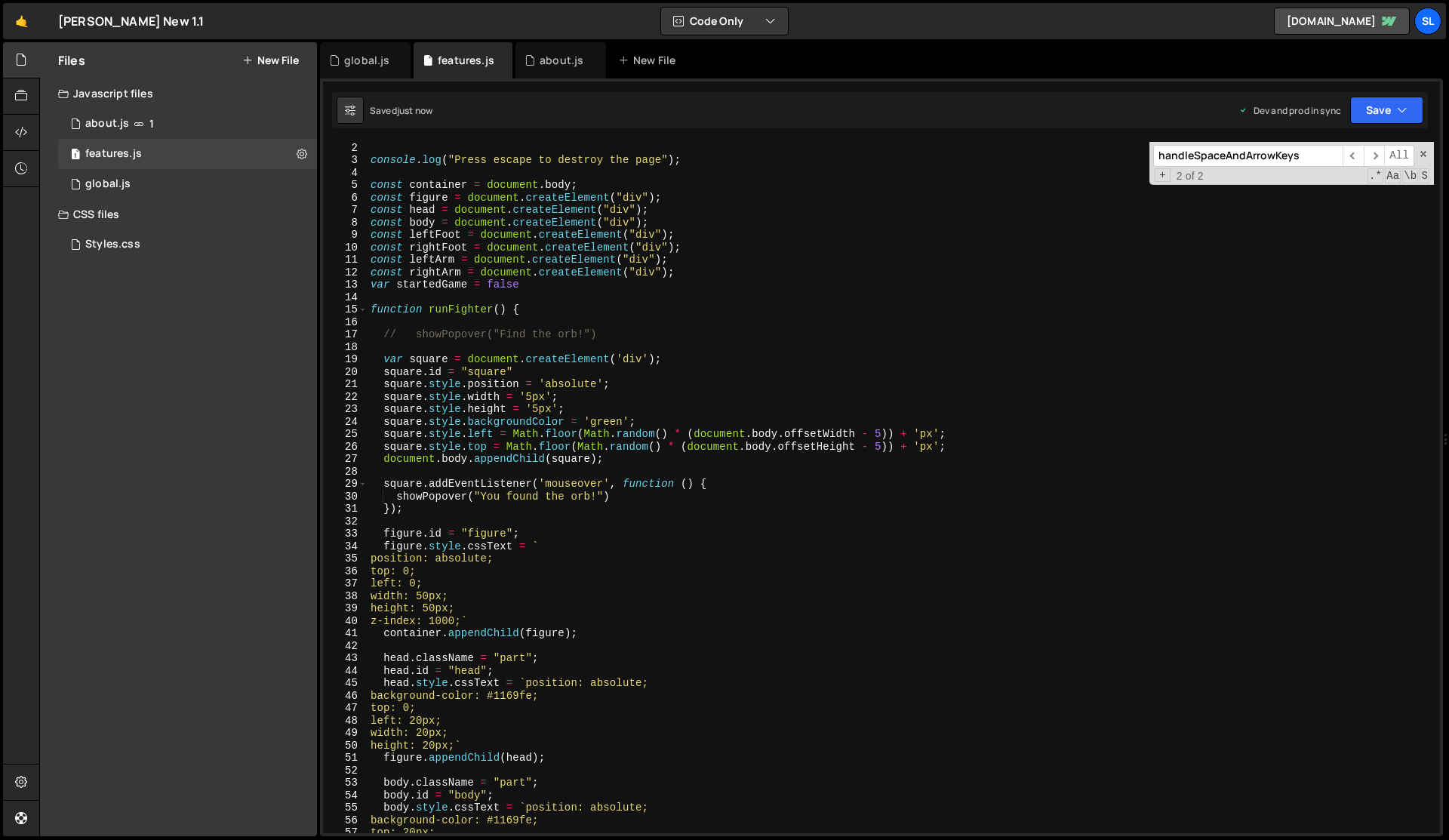
scroll to position [0, 0]
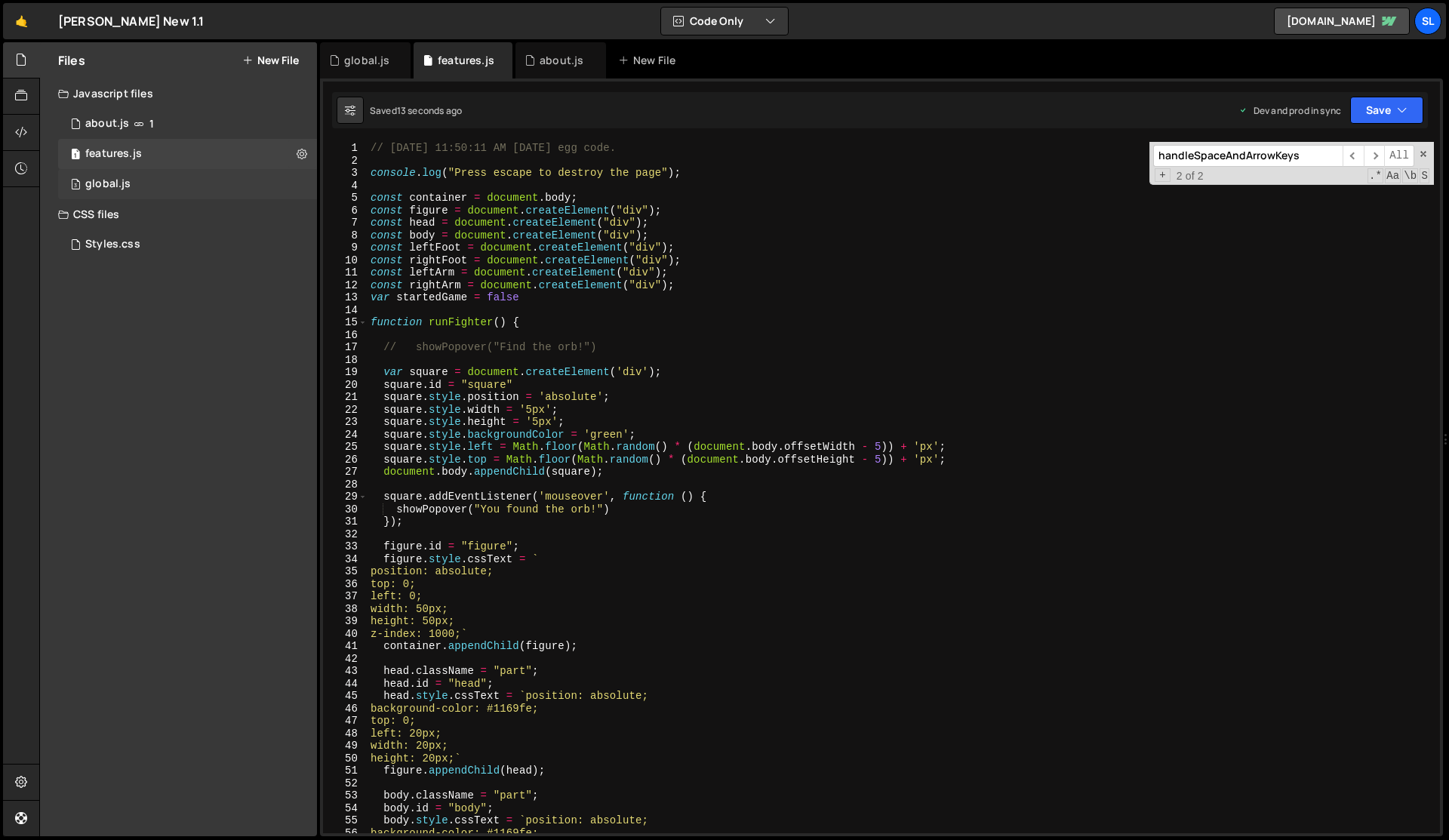
click at [120, 179] on div "global.js" at bounding box center [108, 184] width 45 height 14
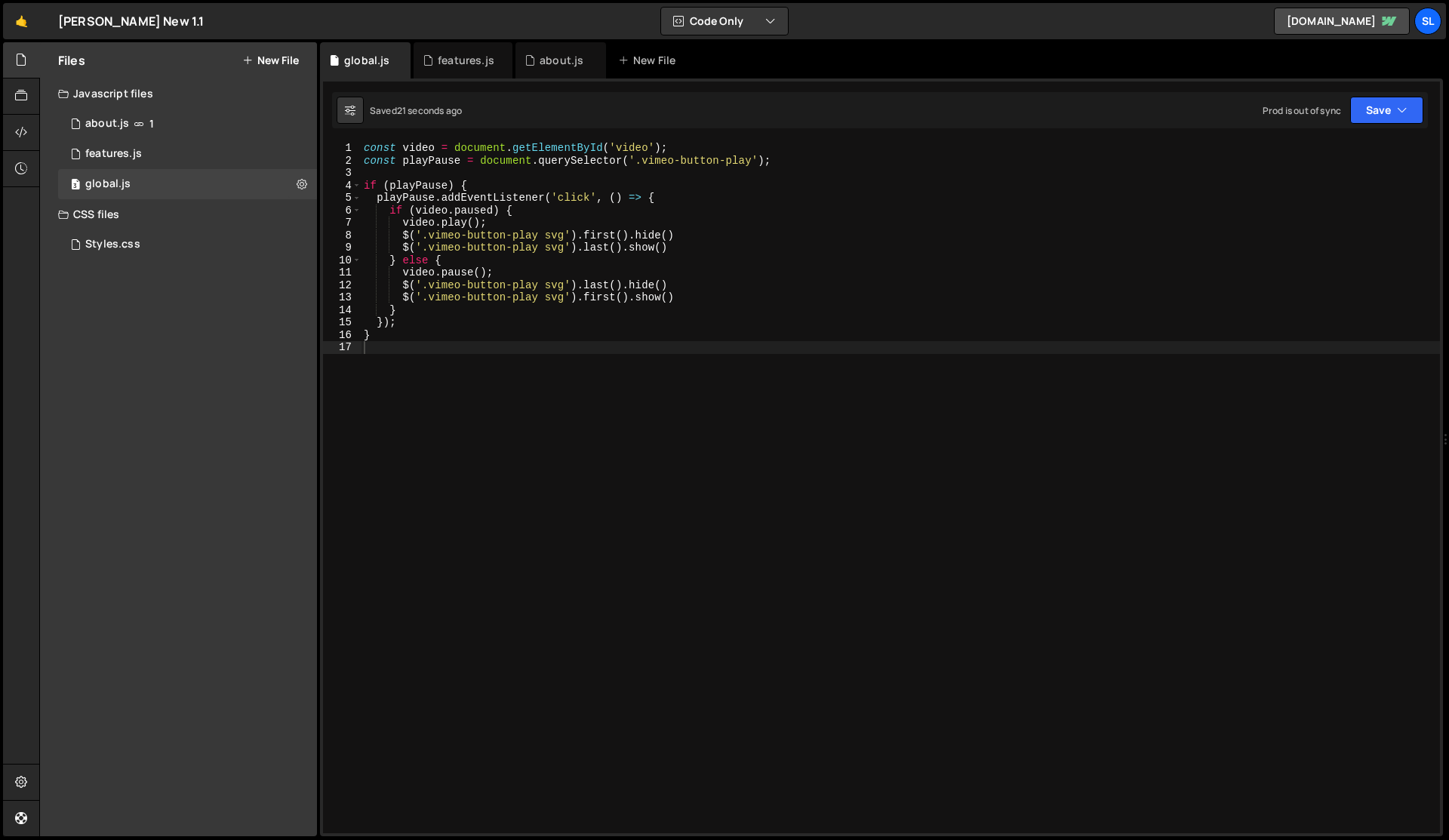
scroll to position [2712, 0]
type textarea "});"
click at [587, 320] on div "const video = document . getElementById ( 'video' ) ; const playPause = documen…" at bounding box center [900, 500] width 1079 height 716
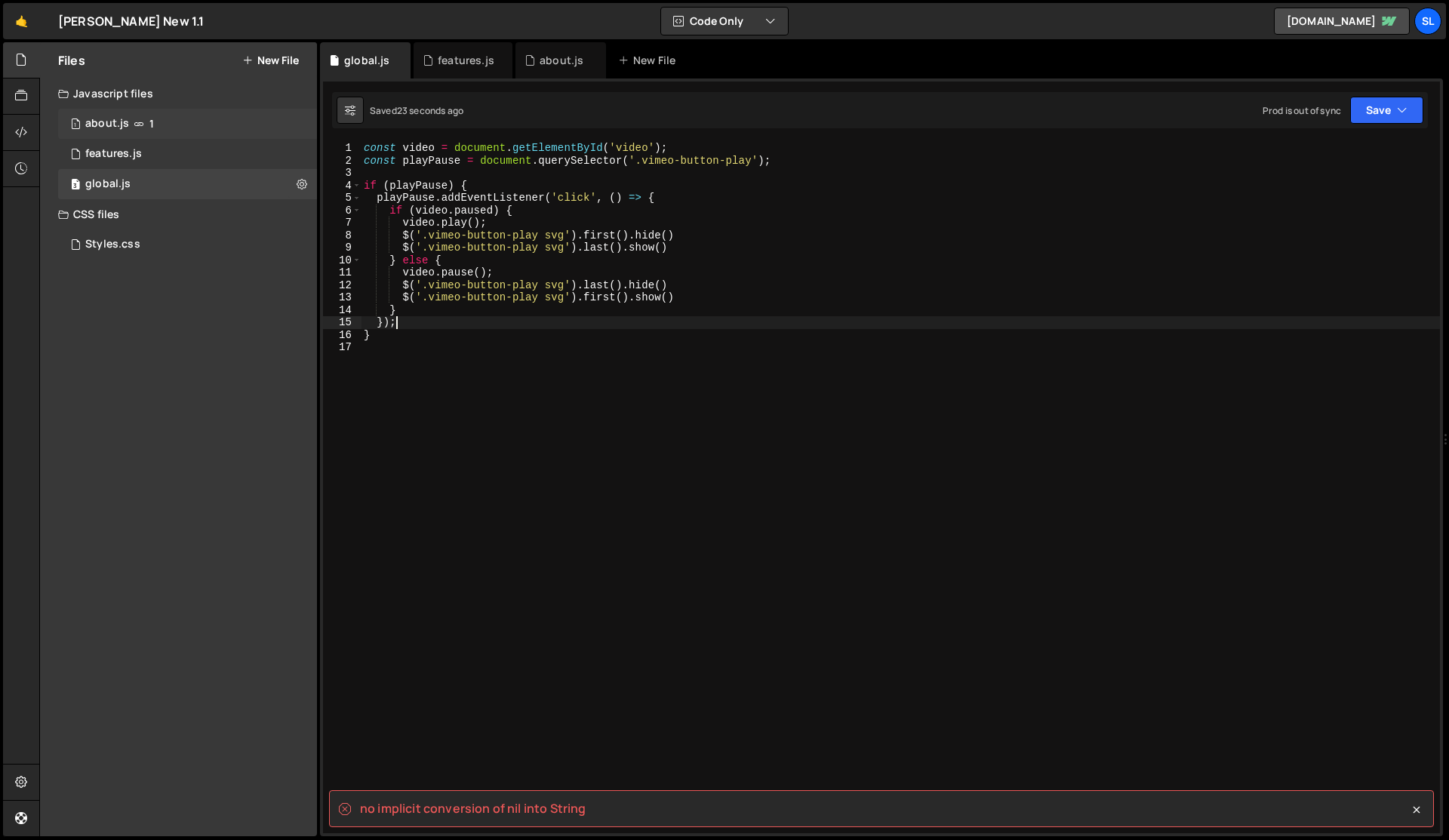
click at [105, 119] on div "about.js" at bounding box center [107, 124] width 44 height 14
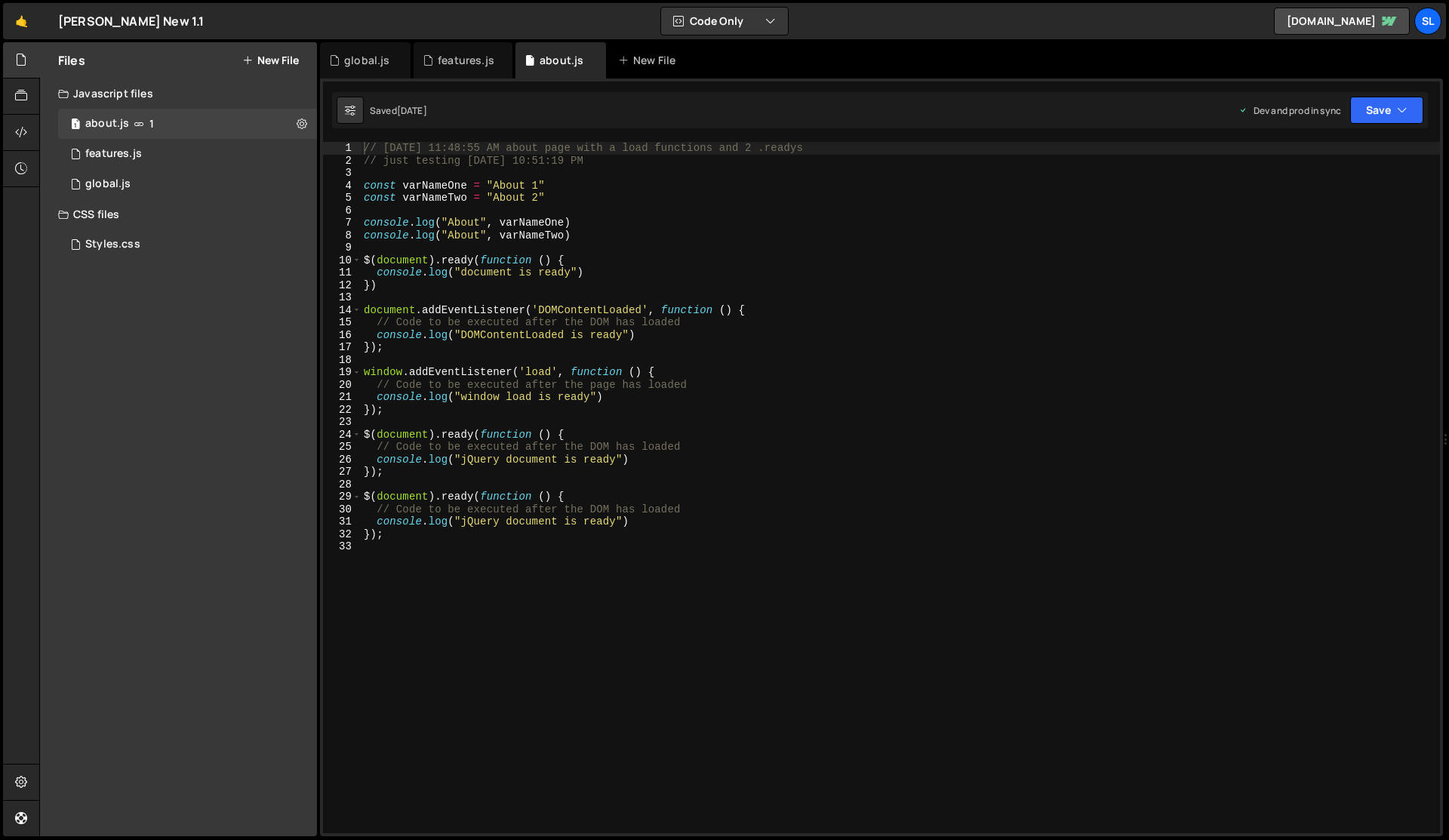
scroll to position [2161, 0]
type textarea "});"
click at [556, 348] on div "// Friday, January 5, 2024 at 11:48:55 AM about page with a load functions and …" at bounding box center [900, 500] width 1079 height 716
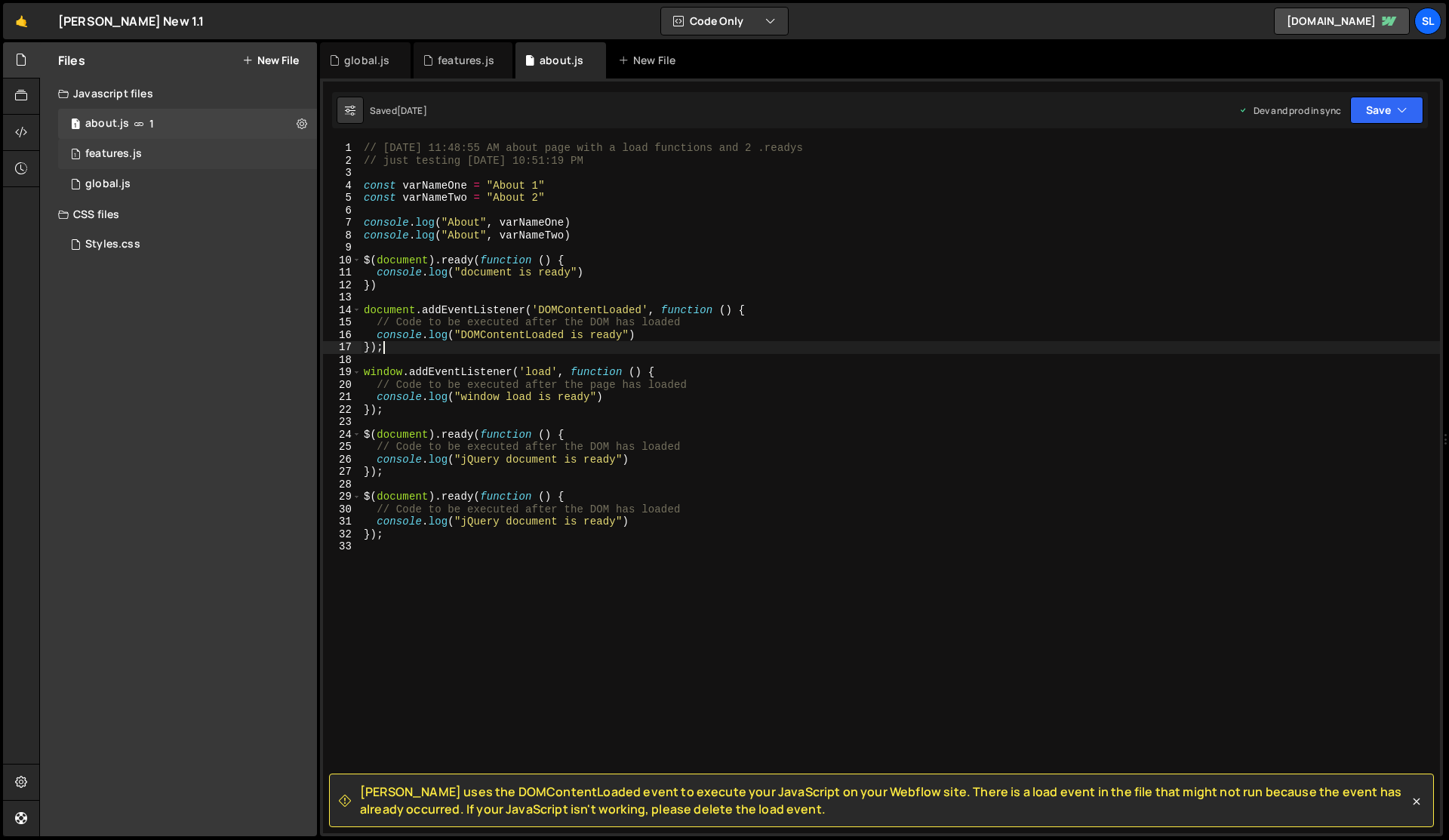
click at [93, 154] on div "features.js" at bounding box center [114, 154] width 57 height 14
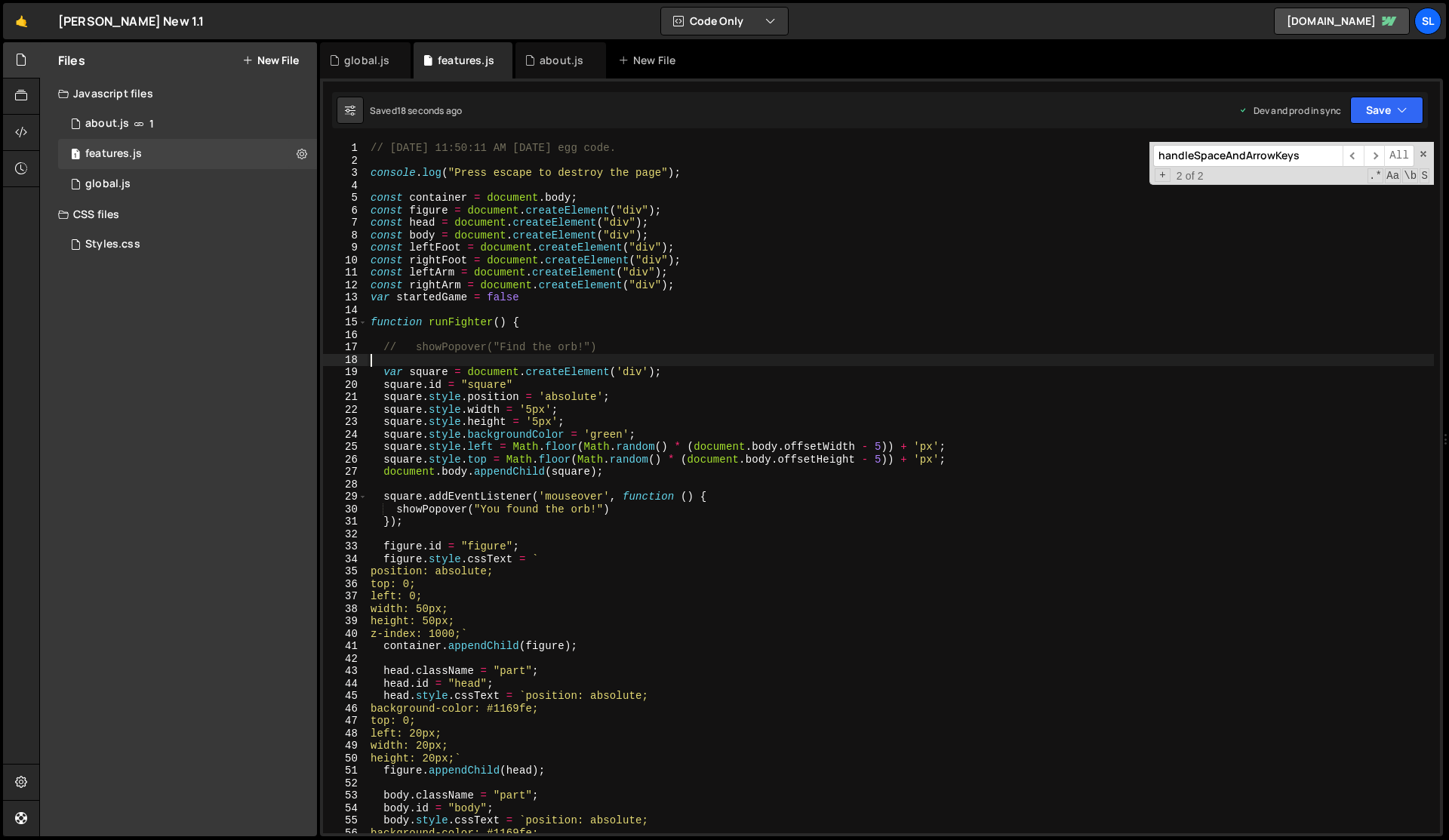
scroll to position [488, 0]
click at [568, 361] on div "// Friday, January 5, 2024 at 11:50:11 AM easter egg code. console . log ( "Pre…" at bounding box center [900, 500] width 1066 height 716
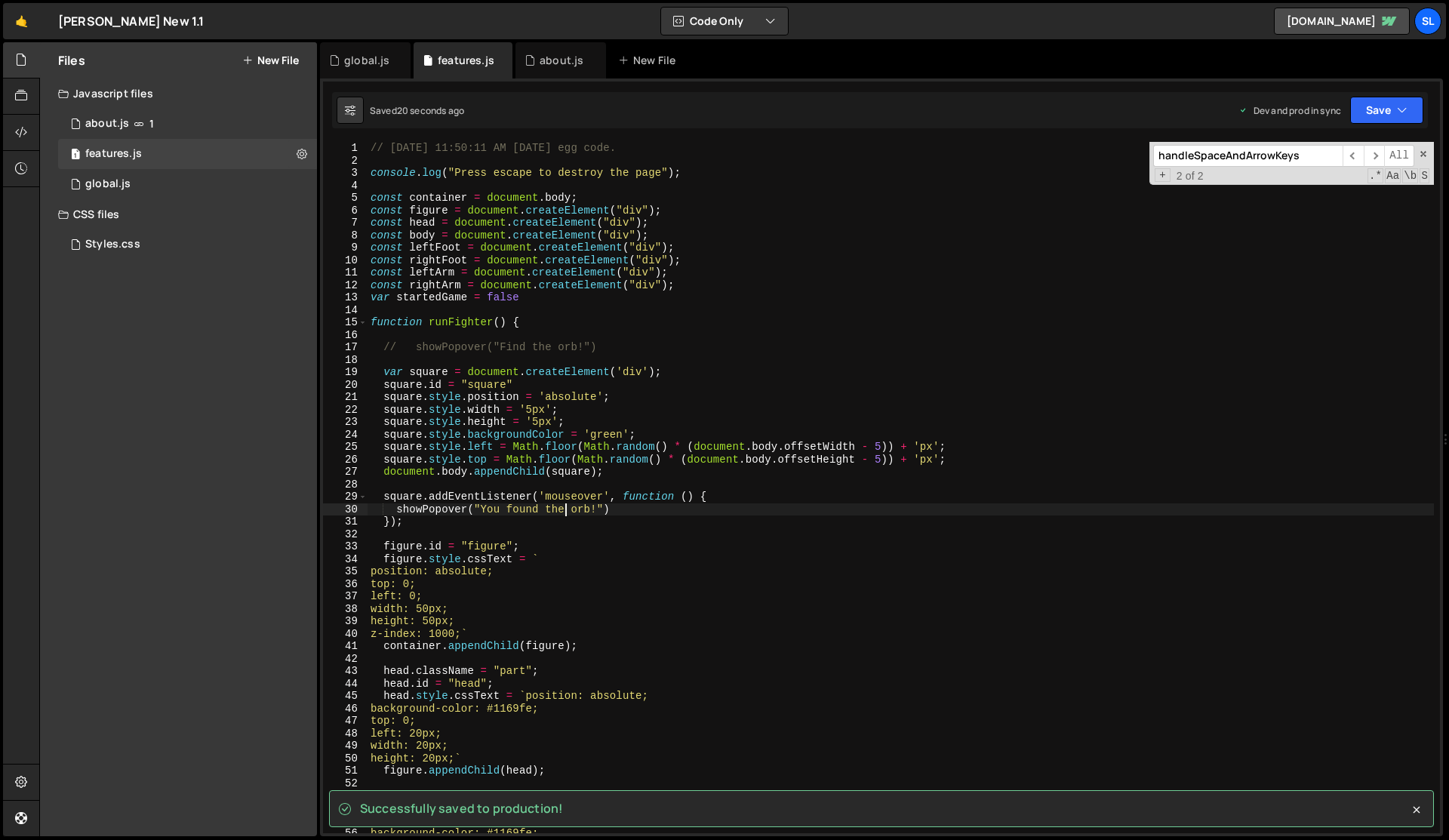
click at [565, 505] on div "// Friday, January 5, 2024 at 11:50:11 AM easter egg code. console . log ( "Pre…" at bounding box center [900, 500] width 1066 height 716
click at [644, 473] on div "// Friday, January 5, 2024 at 11:50:11 AM easter egg code. console . log ( "Pre…" at bounding box center [900, 500] width 1066 height 716
type textarea "document.body.appendChild(square);"
click at [145, 181] on div "3 global.js 0" at bounding box center [188, 184] width 259 height 30
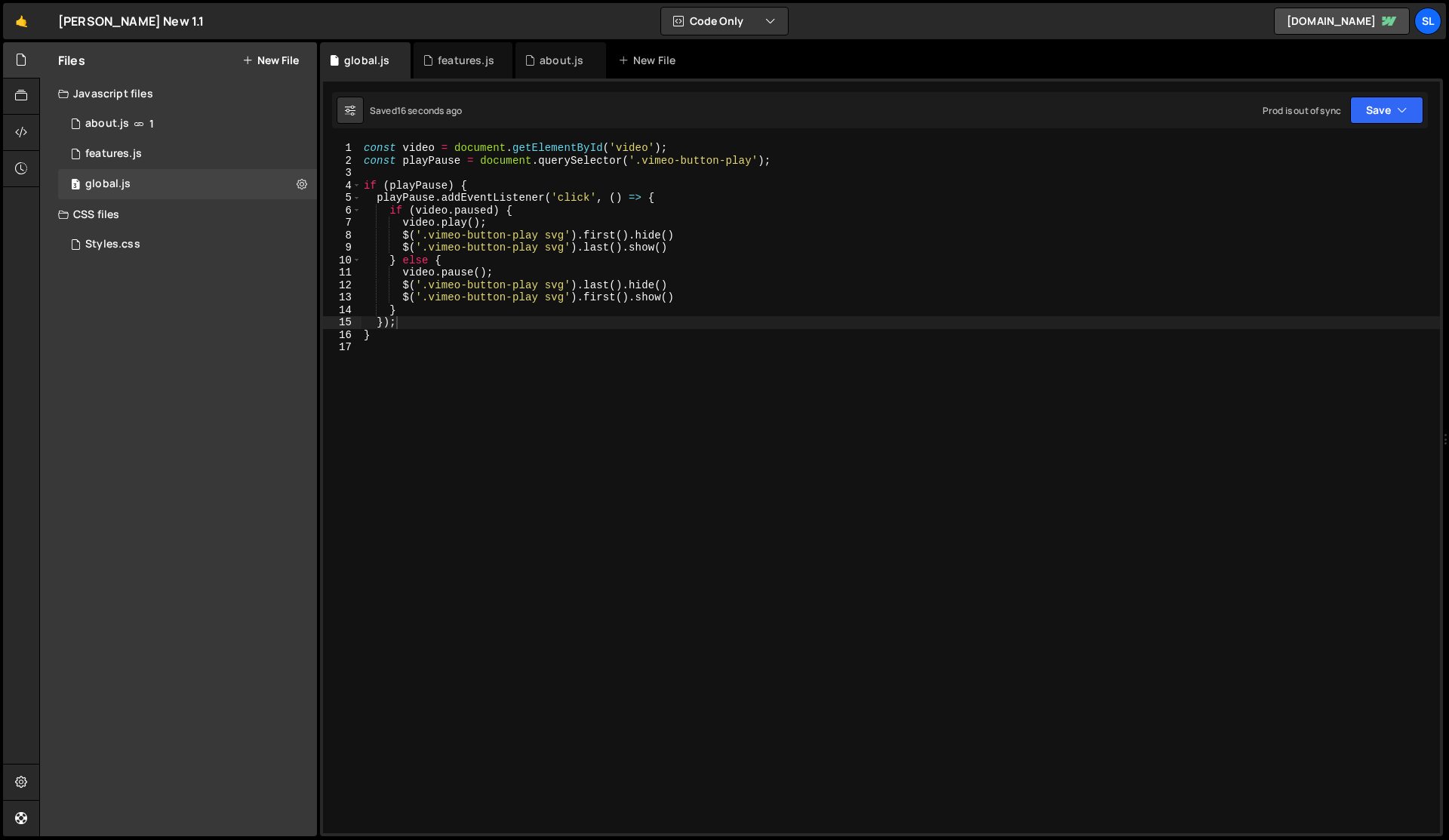
scroll to position [2712, 0]
click at [534, 384] on div "const video = document . getElementById ( 'video' ) ; const playPause = documen…" at bounding box center [900, 500] width 1079 height 716
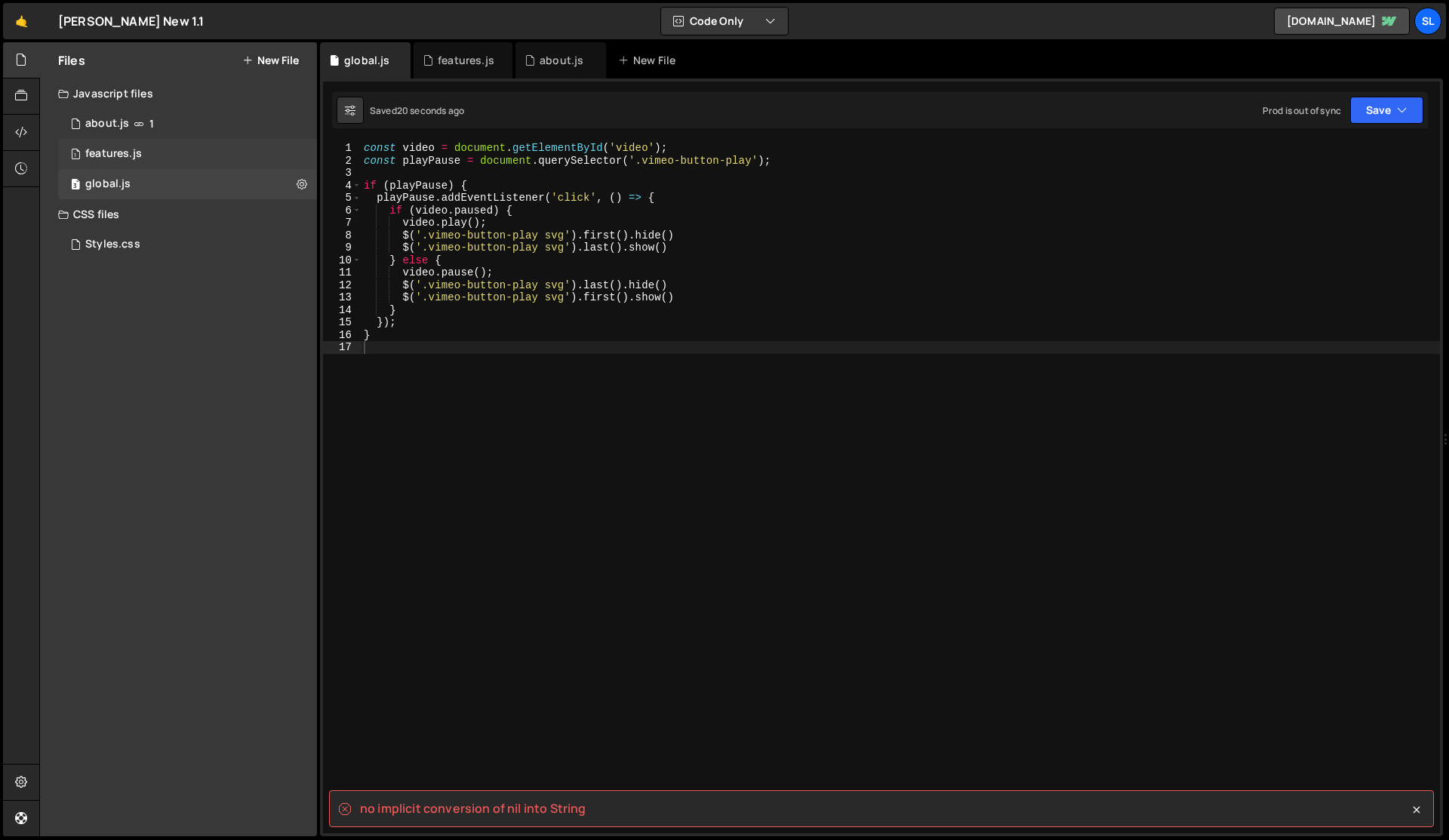
click at [158, 154] on div "1 features.js 0" at bounding box center [188, 154] width 259 height 30
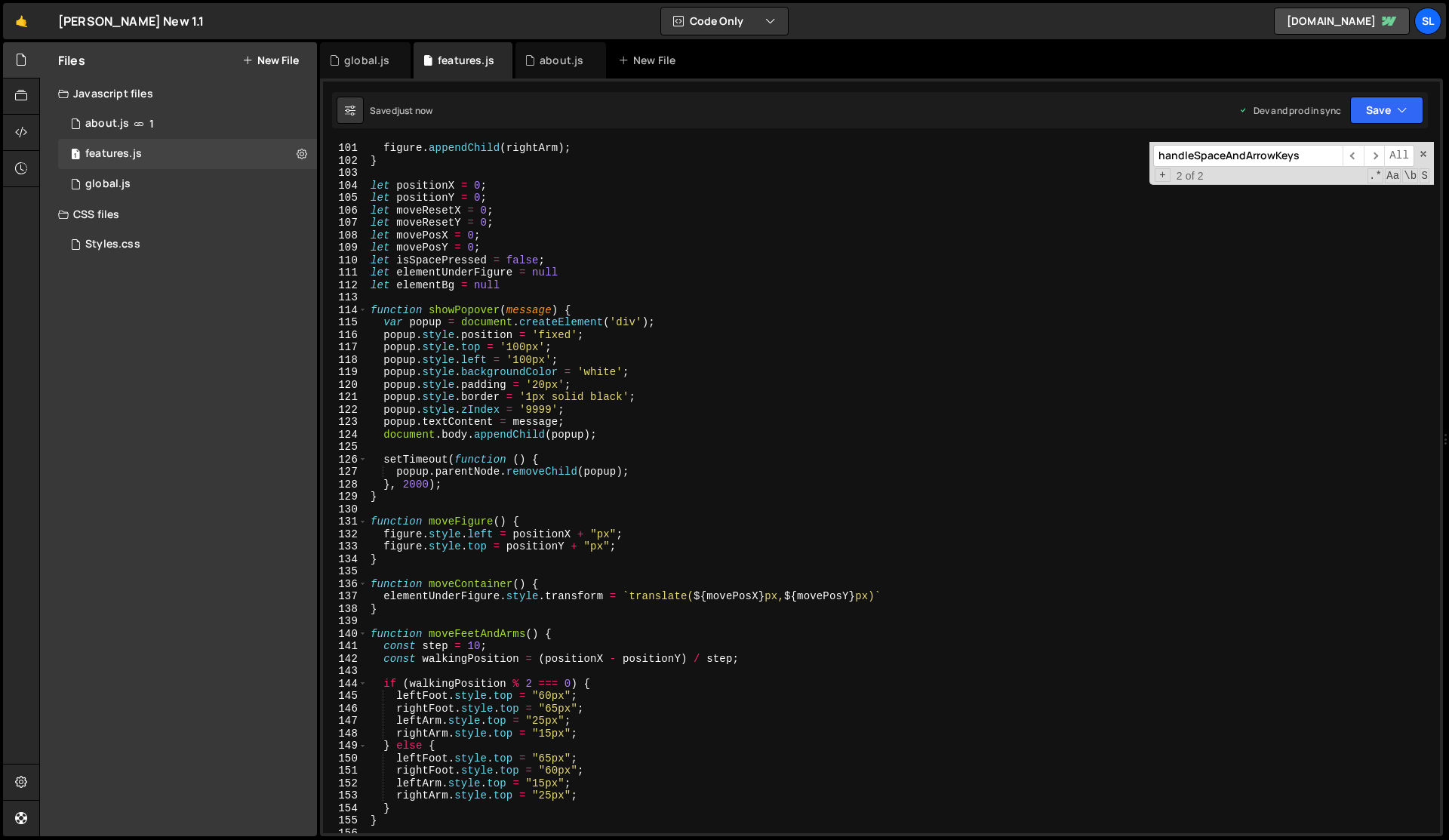
scroll to position [1387, 0]
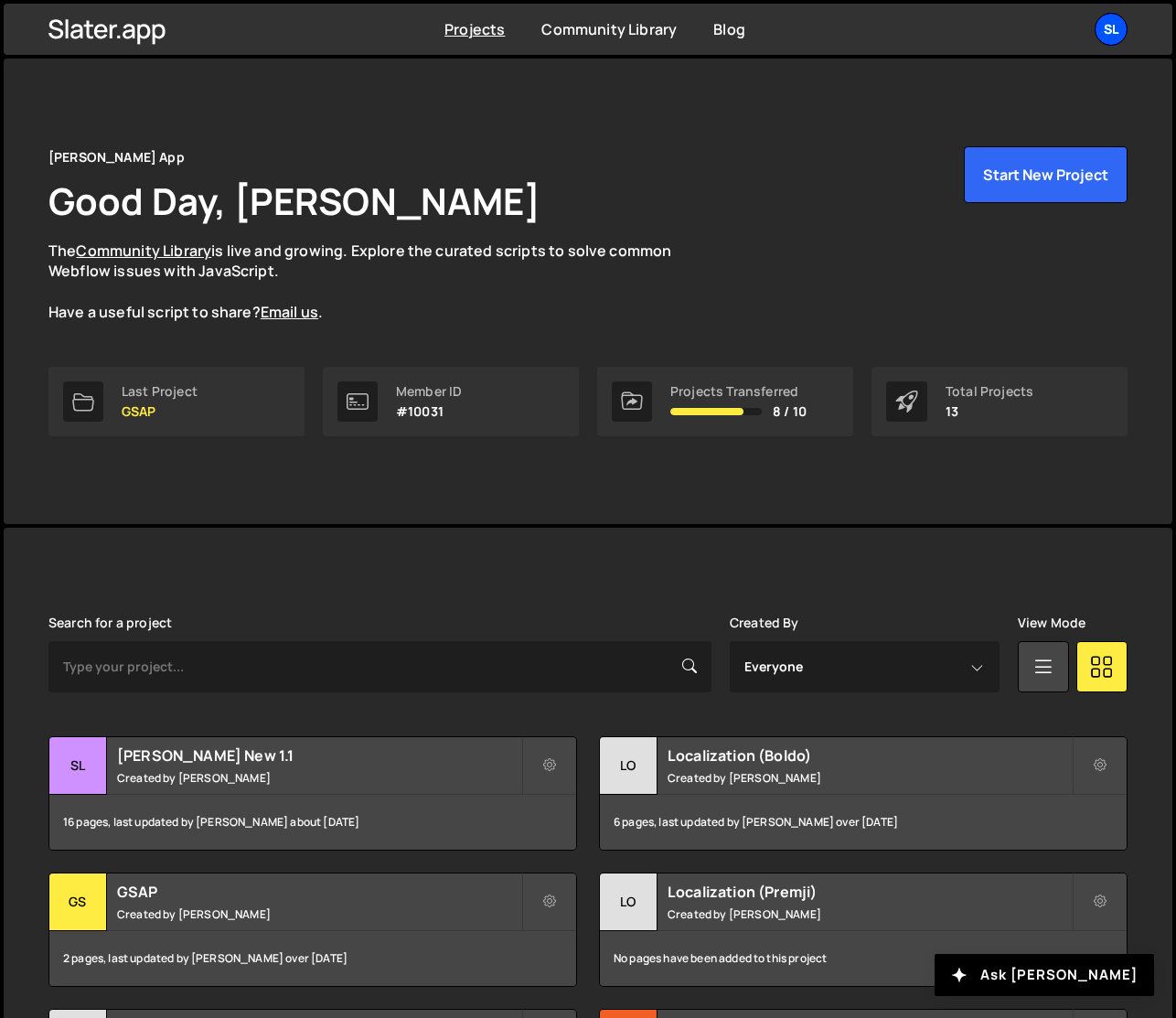
click at [1123, 25] on div "Sl" at bounding box center [1110, 29] width 33 height 33
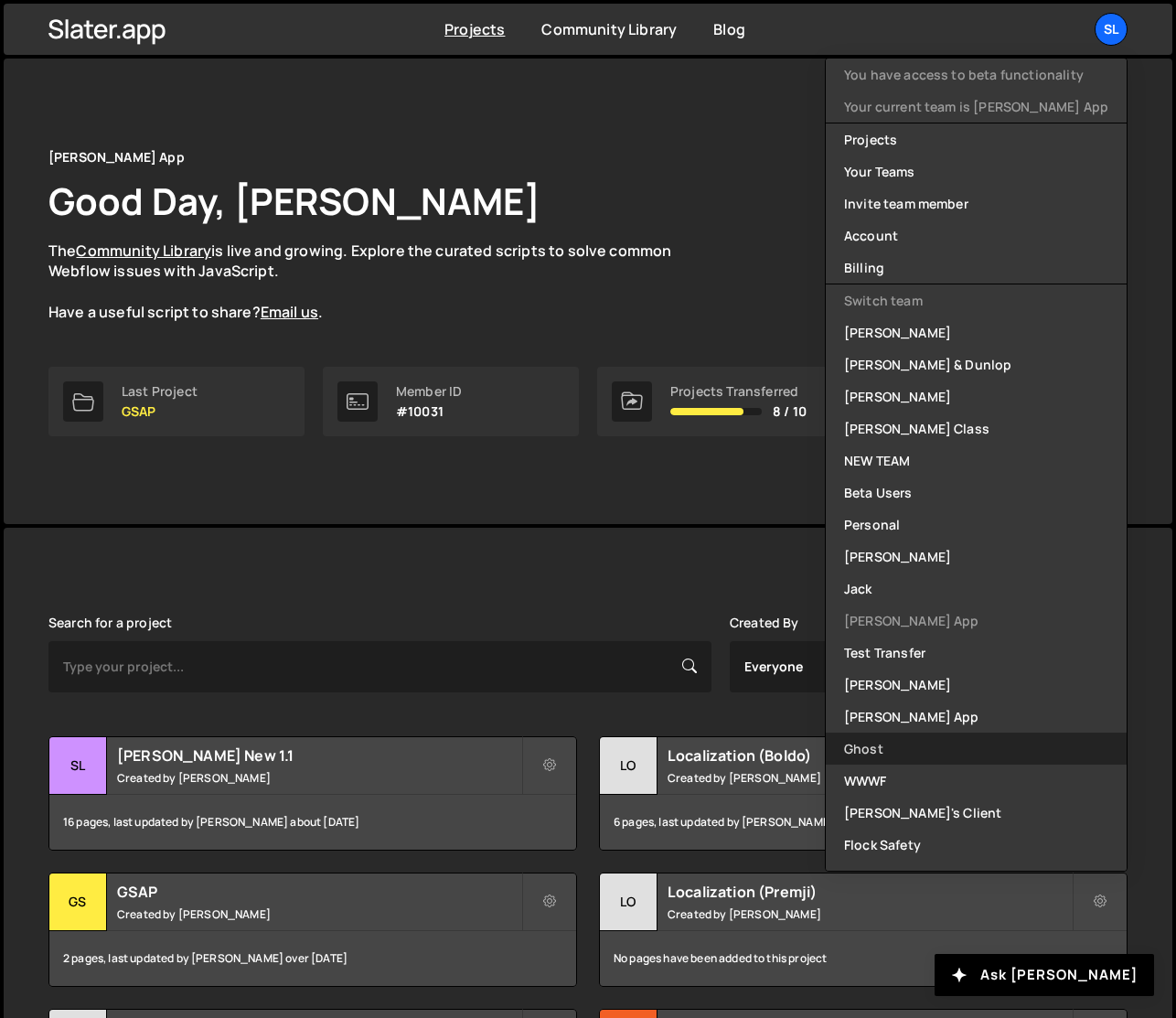
scroll to position [407, 0]
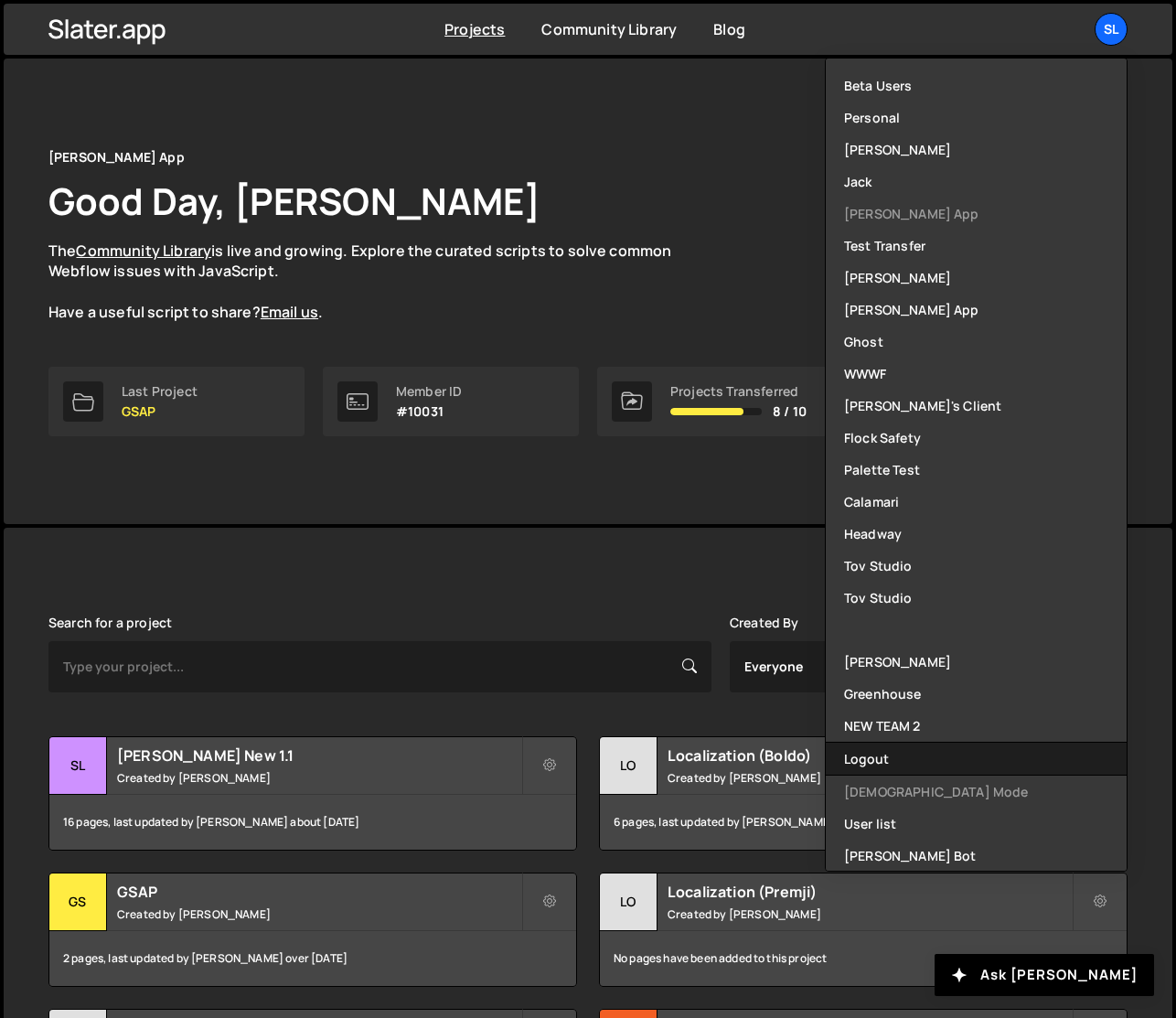
click at [916, 750] on button "Logout" at bounding box center [976, 758] width 301 height 32
